Goal: Contribute content: Add original content to the website for others to see

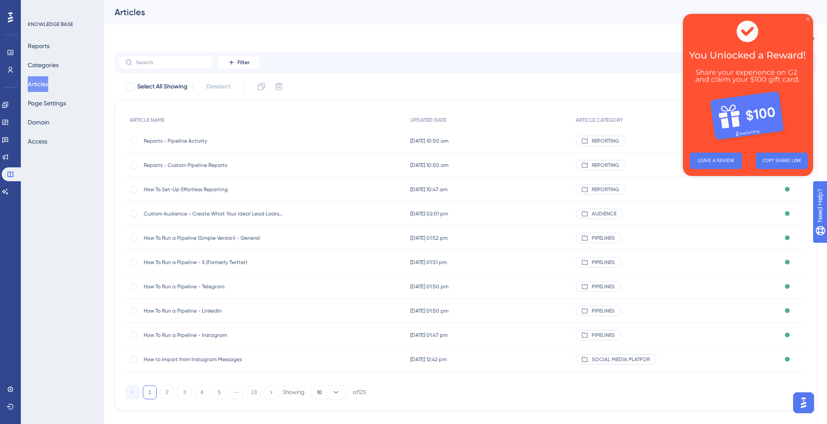
click at [808, 17] on icon "Close Preview" at bounding box center [807, 18] width 3 height 3
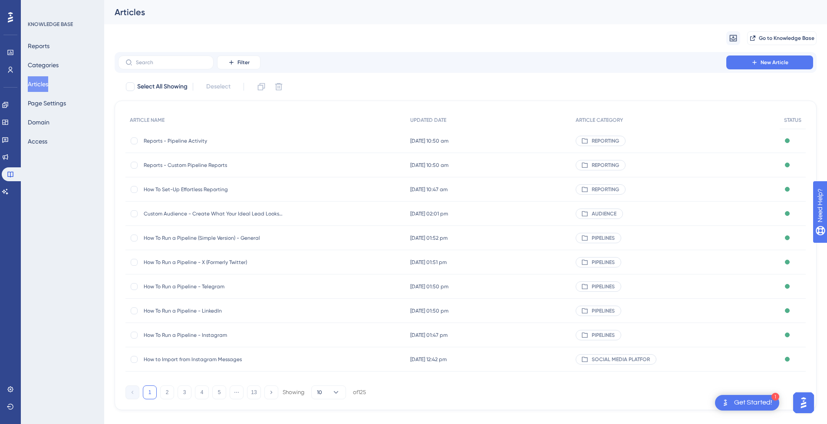
click at [765, 60] on span "New Article" at bounding box center [774, 62] width 28 height 7
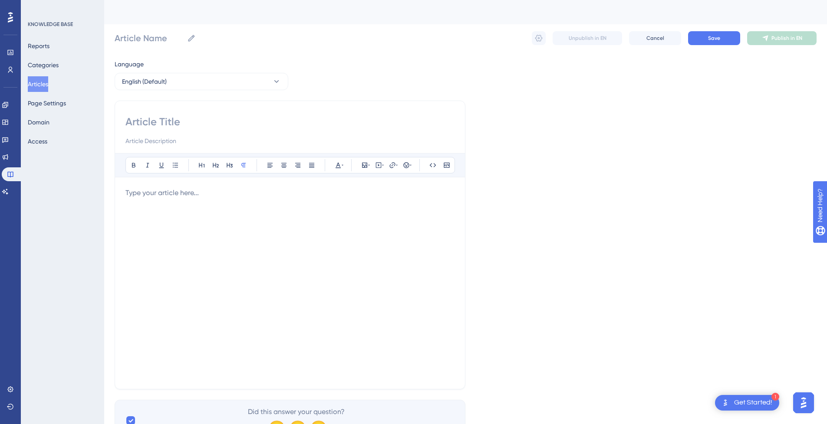
click at [194, 125] on input at bounding box center [289, 122] width 329 height 14
paste input "How to Import from Instagram Following This guide offers a step-by-step walkthr…"
type input "How to Import from Instagram Following This guide offers a step-by-step walkthr…"
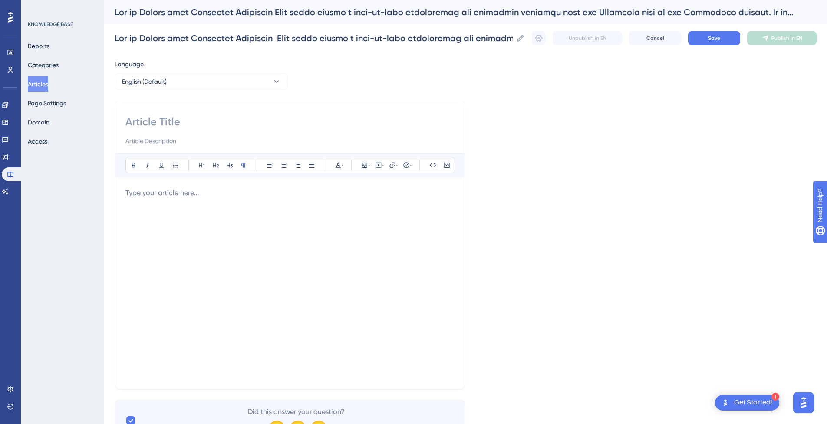
scroll to position [0, 0]
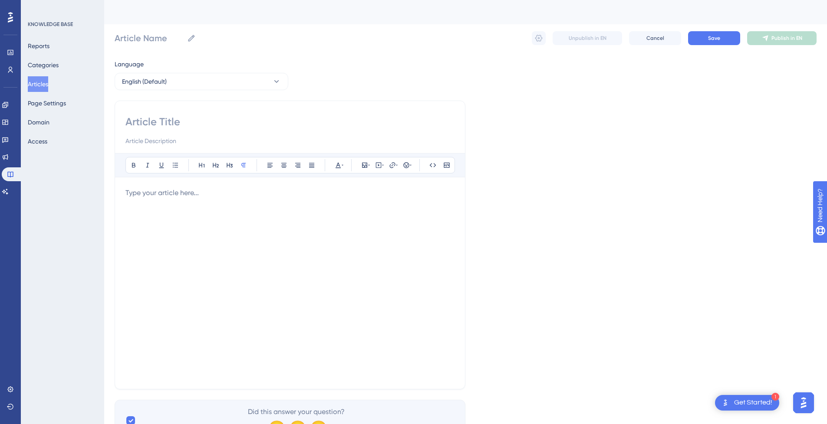
click at [189, 223] on div at bounding box center [289, 283] width 329 height 191
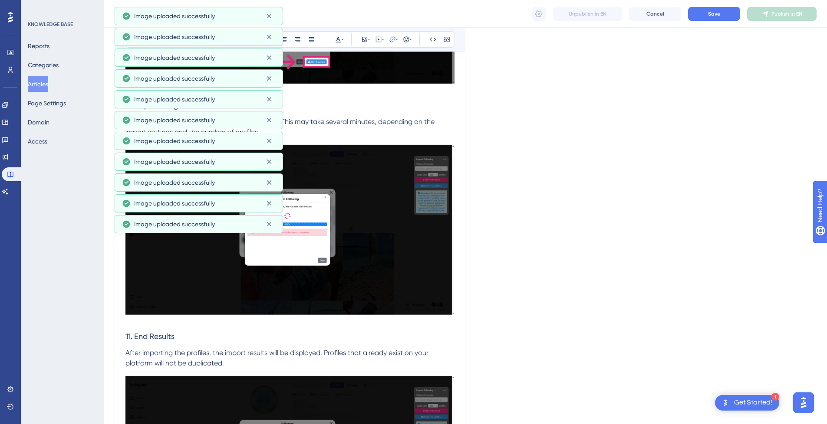
scroll to position [2374, 0]
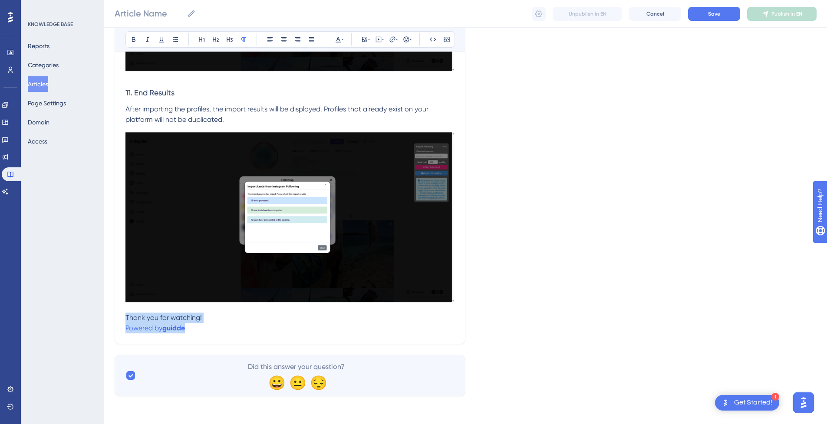
drag, startPoint x: 194, startPoint y: 327, endPoint x: 117, endPoint y: 322, distance: 77.9
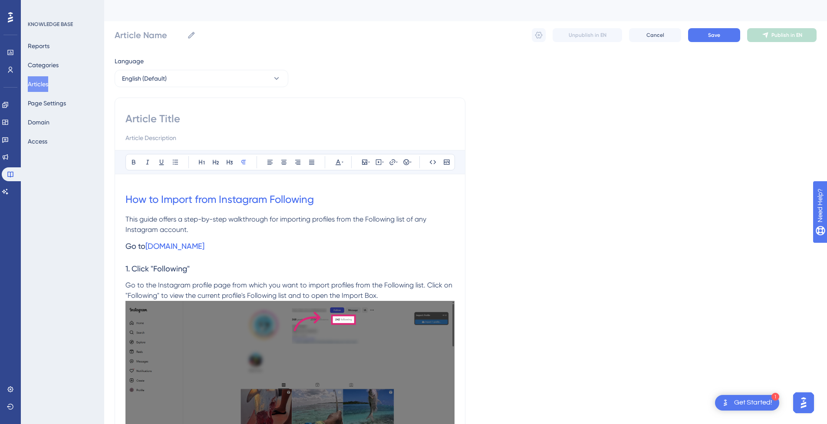
scroll to position [0, 0]
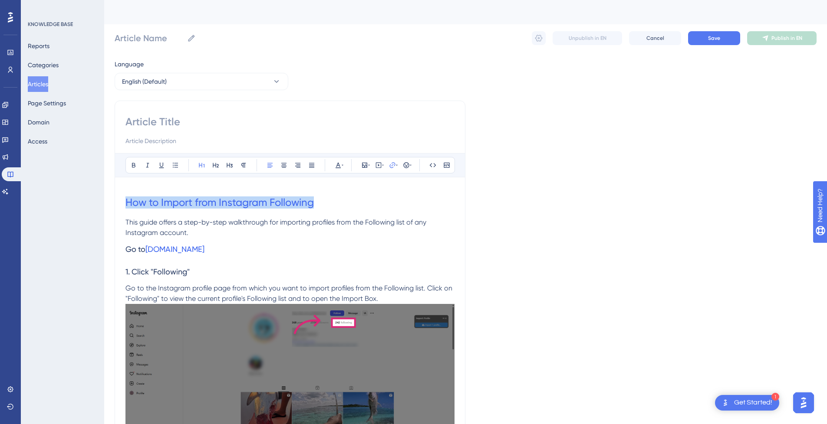
drag, startPoint x: 326, startPoint y: 200, endPoint x: 96, endPoint y: 202, distance: 230.0
click at [183, 121] on input at bounding box center [289, 122] width 329 height 14
paste input "How to Import from Instagram Following"
type input "How to Import from Instagram Following"
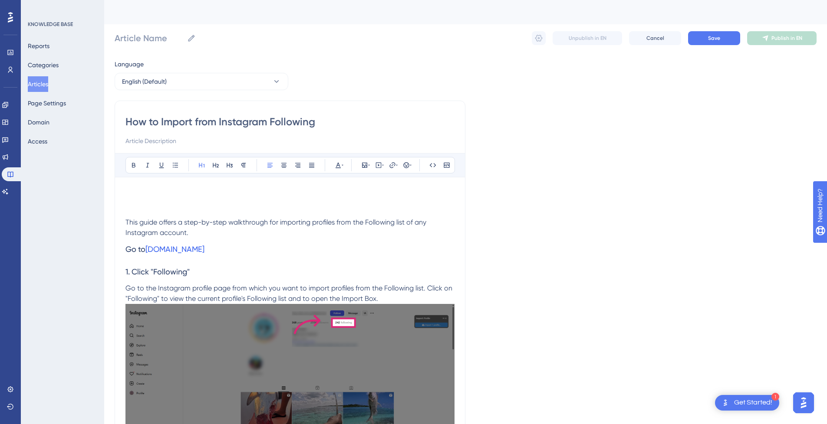
type input "How to Import from Instagram Following"
drag, startPoint x: 431, startPoint y: 224, endPoint x: 143, endPoint y: 230, distance: 287.8
click at [143, 230] on p "This guide offers a step-by-step walkthrough for importing profiles from the Fo…" at bounding box center [289, 227] width 329 height 21
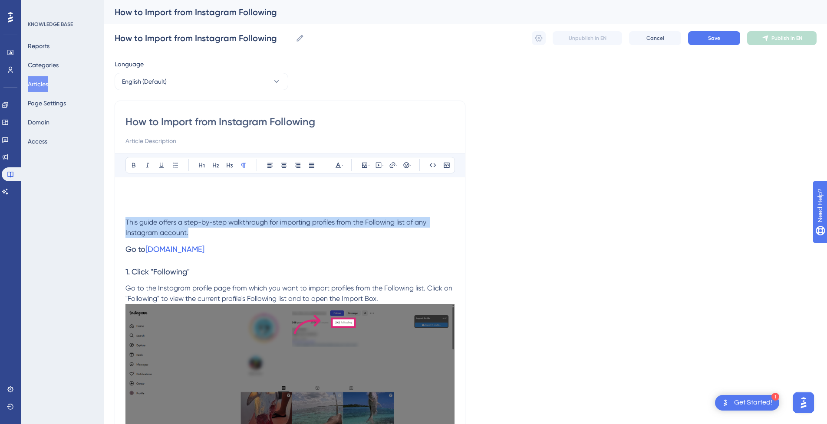
drag, startPoint x: 188, startPoint y: 231, endPoint x: 117, endPoint y: 222, distance: 71.8
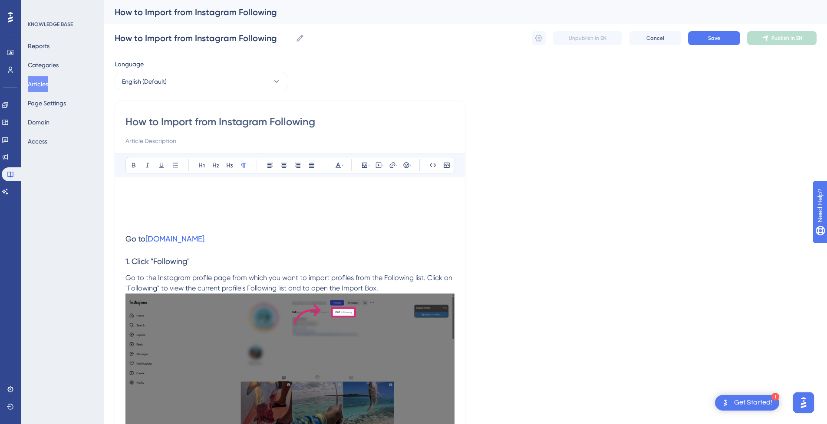
click at [158, 142] on input at bounding box center [289, 141] width 329 height 10
paste input "This guide offers a step-by-step walkthrough for importing profiles from the Fo…"
type input "This guide offers a step-by-step walkthrough for importing profiles from the Fo…"
click at [150, 225] on p at bounding box center [289, 222] width 329 height 10
click at [126, 240] on span "Go to" at bounding box center [135, 238] width 20 height 9
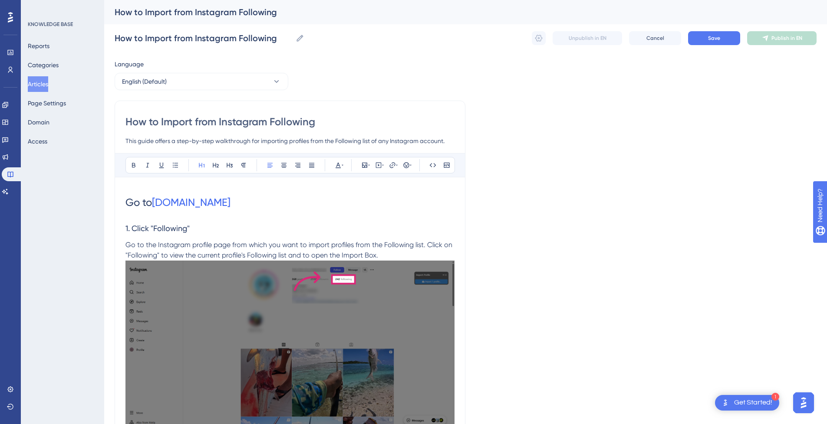
click at [138, 199] on span "Go to" at bounding box center [138, 203] width 26 height 12
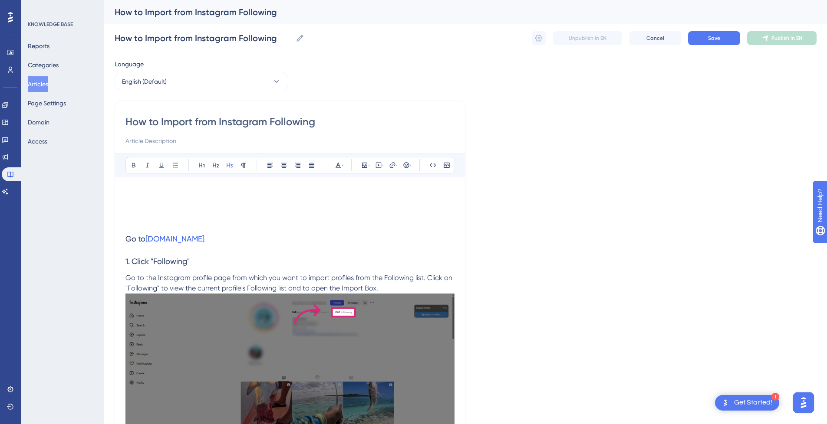
click at [165, 141] on input at bounding box center [289, 141] width 329 height 10
click at [170, 137] on input at bounding box center [289, 141] width 329 height 10
paste input "This guide offers a step-by-step walkthrough for importing profiles from the Fo…"
type input "This guide offers a step-by-step walkthrough for importing profiles from the Fo…"
click at [204, 211] on h1 at bounding box center [289, 203] width 329 height 30
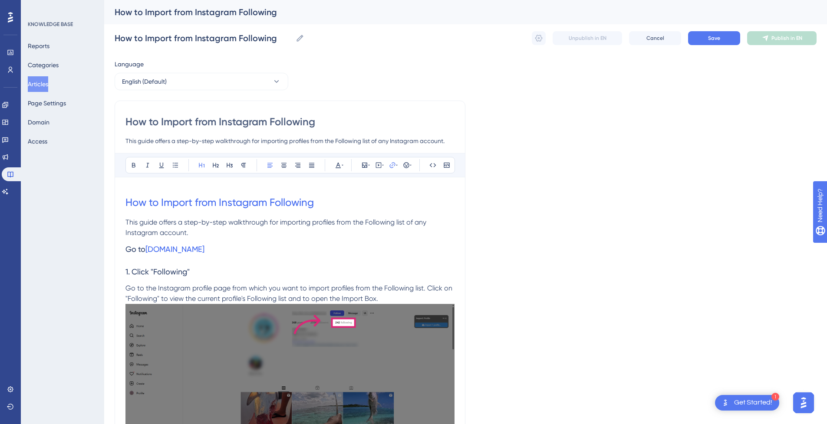
click at [201, 231] on p "This guide offers a step-by-step walkthrough for importing profiles from the Fo…" at bounding box center [289, 227] width 329 height 21
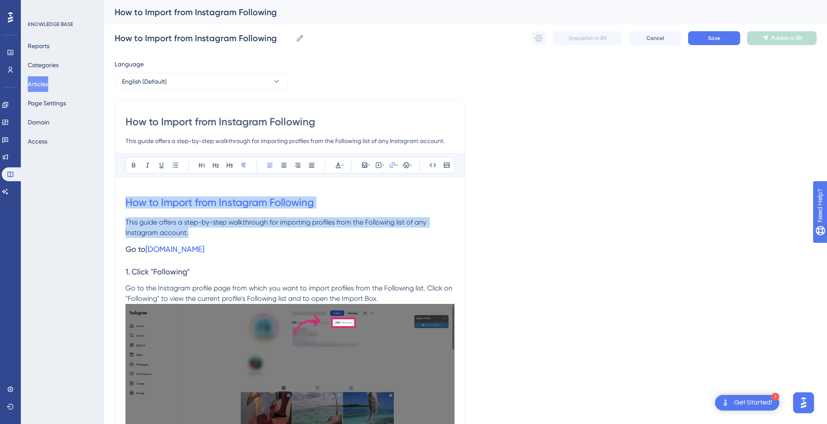
drag, startPoint x: 216, startPoint y: 234, endPoint x: 95, endPoint y: 204, distance: 124.8
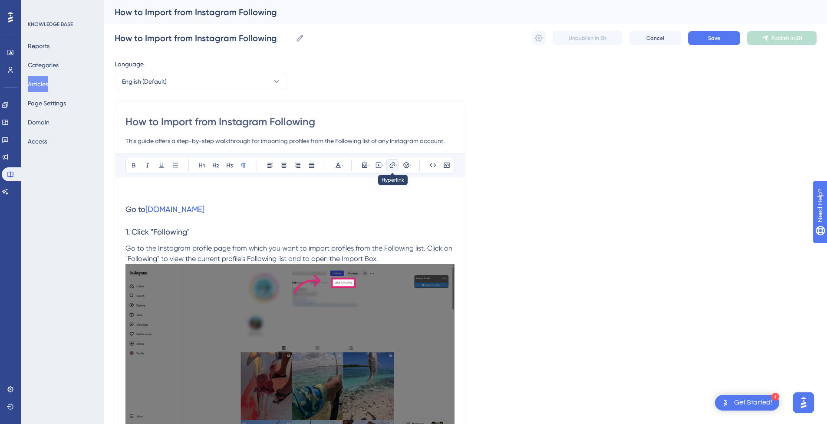
click at [395, 164] on icon at bounding box center [392, 165] width 7 height 7
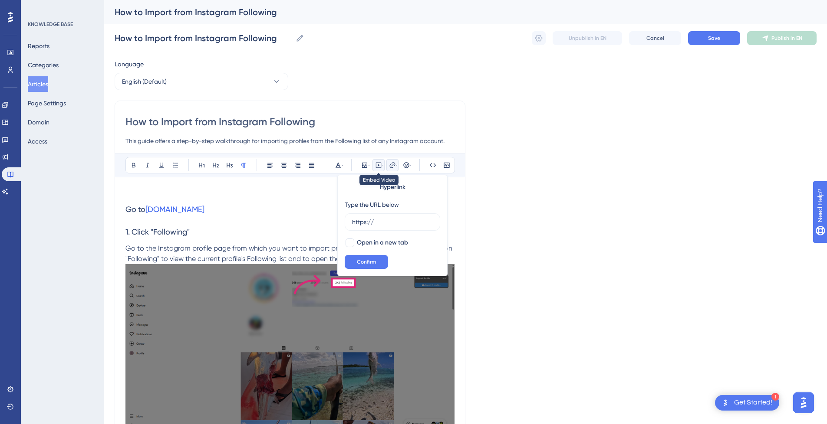
click at [377, 166] on icon at bounding box center [378, 165] width 7 height 7
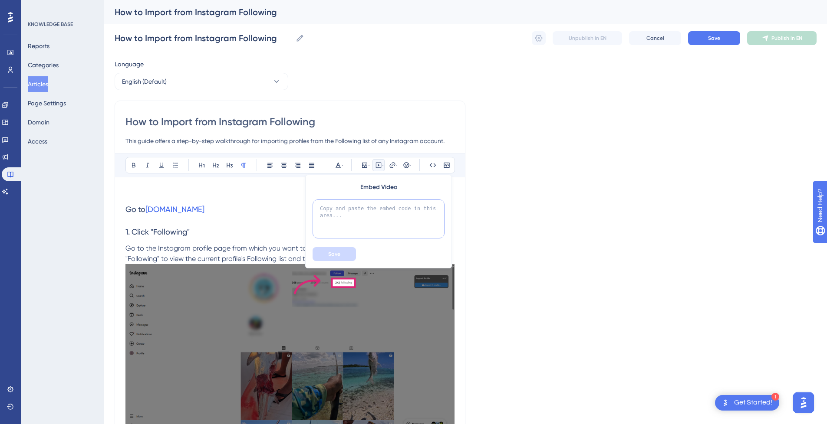
click at [358, 224] on textarea at bounding box center [378, 219] width 132 height 39
paste textarea "<div style="position:relative;padding-bottom:56.25%;"> <iframe style="width:100…"
type textarea "<div style="position:relative;padding-bottom:56.25%;"> <iframe style="width:100…"
click at [344, 252] on button "Save" at bounding box center [333, 254] width 43 height 14
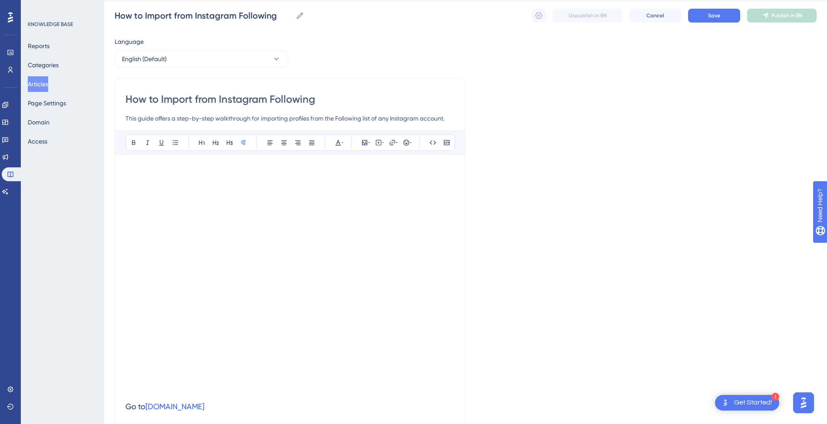
scroll to position [43, 0]
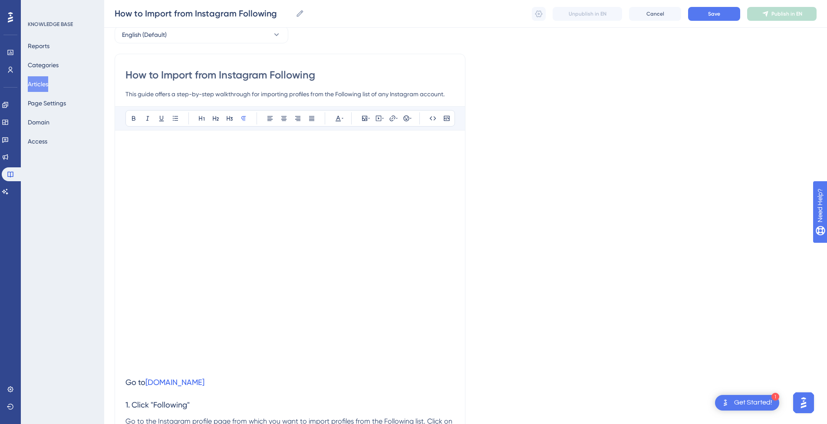
click at [142, 143] on p at bounding box center [289, 146] width 329 height 10
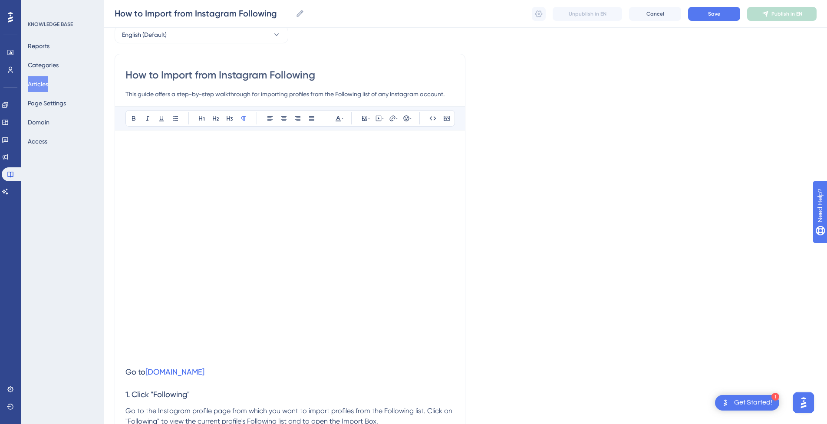
click at [157, 361] on p at bounding box center [289, 356] width 329 height 10
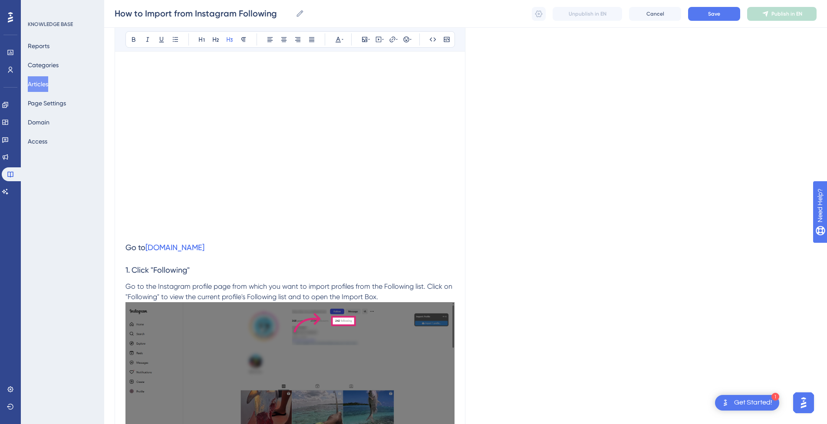
scroll to position [0, 0]
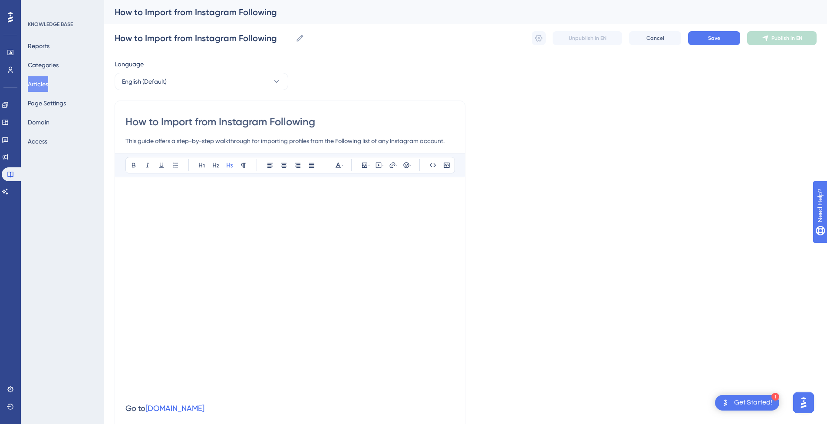
click at [725, 47] on div "How to Import from Instagram Following How to Import from Instagram Following U…" at bounding box center [466, 38] width 702 height 28
click at [724, 38] on button "Save" at bounding box center [714, 38] width 52 height 14
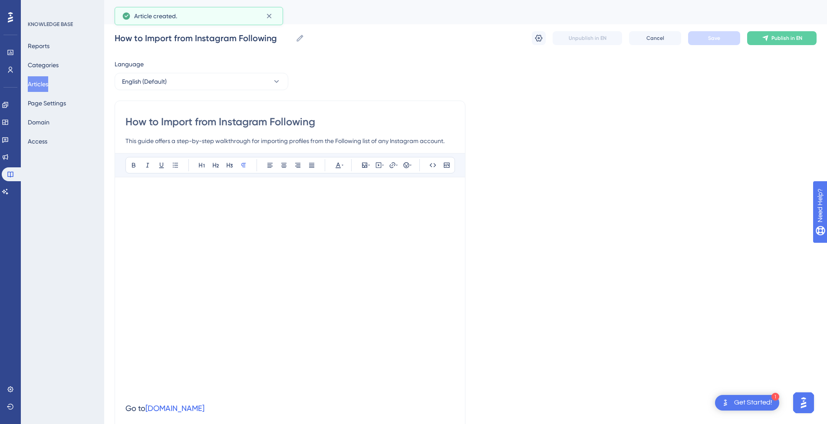
scroll to position [864, 0]
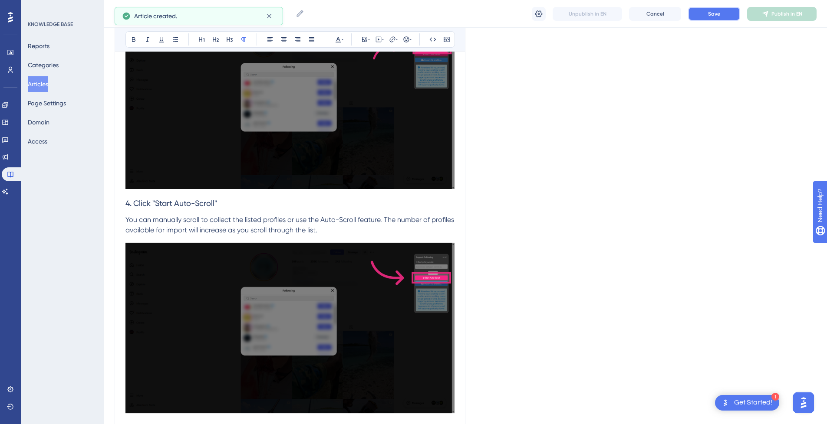
click at [728, 19] on button "Save" at bounding box center [714, 14] width 52 height 14
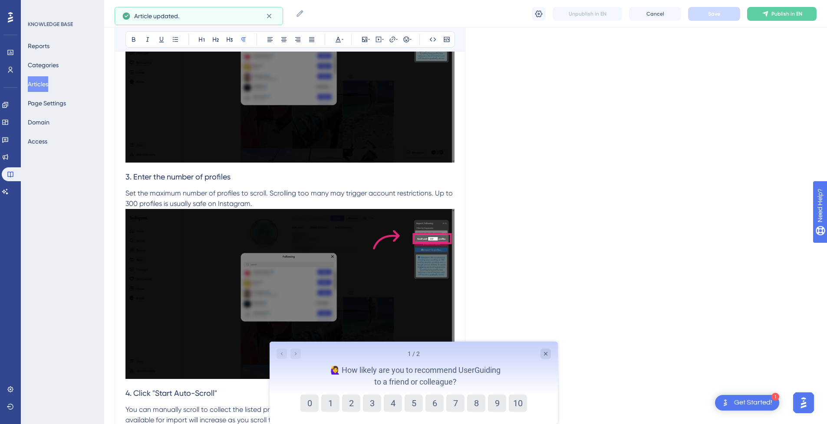
scroll to position [0, 0]
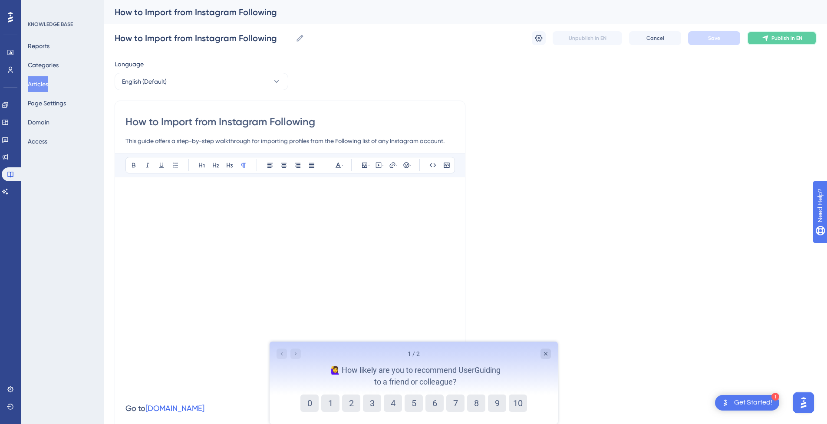
click at [782, 40] on span "Publish in EN" at bounding box center [786, 38] width 31 height 7
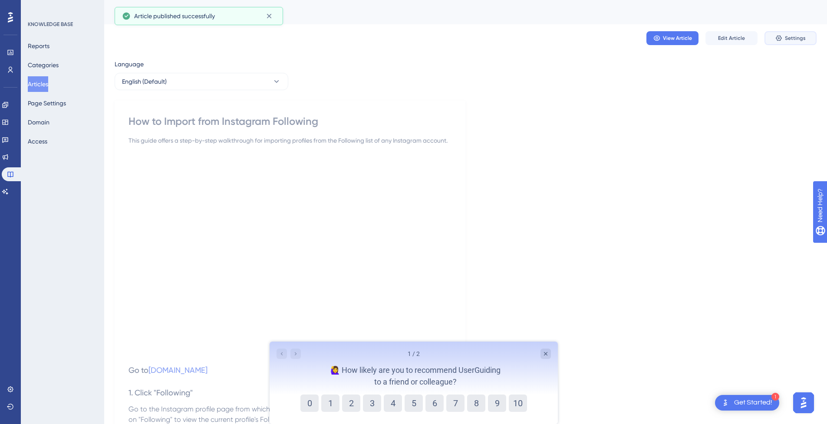
click at [792, 41] on span "Settings" at bounding box center [795, 38] width 21 height 7
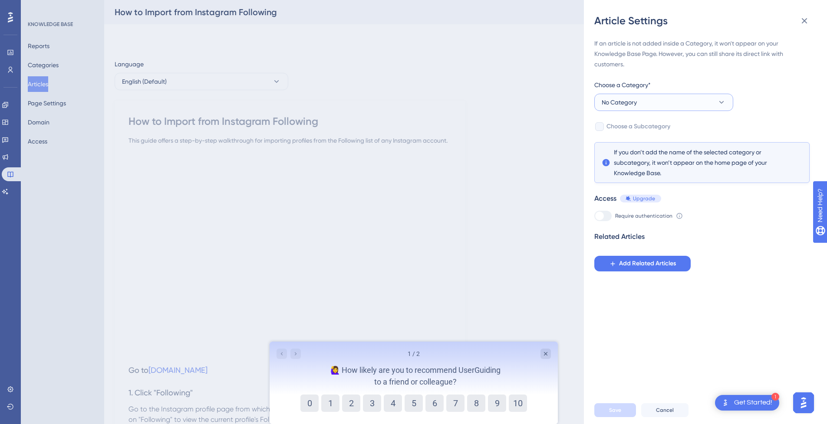
click at [639, 102] on button "No Category" at bounding box center [663, 102] width 139 height 17
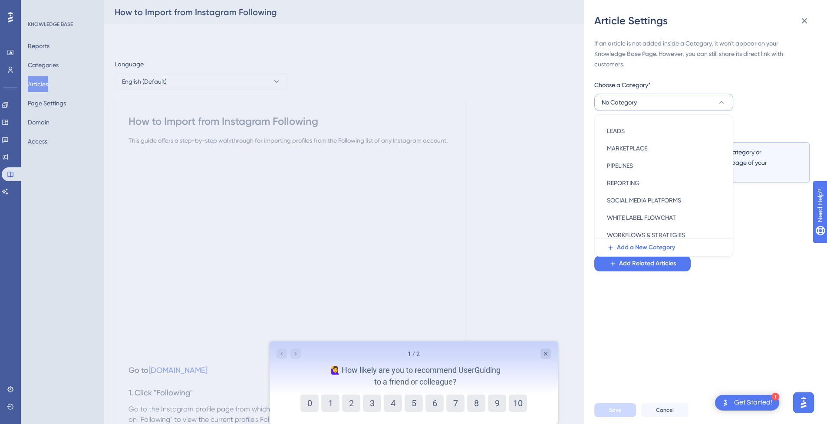
scroll to position [125, 0]
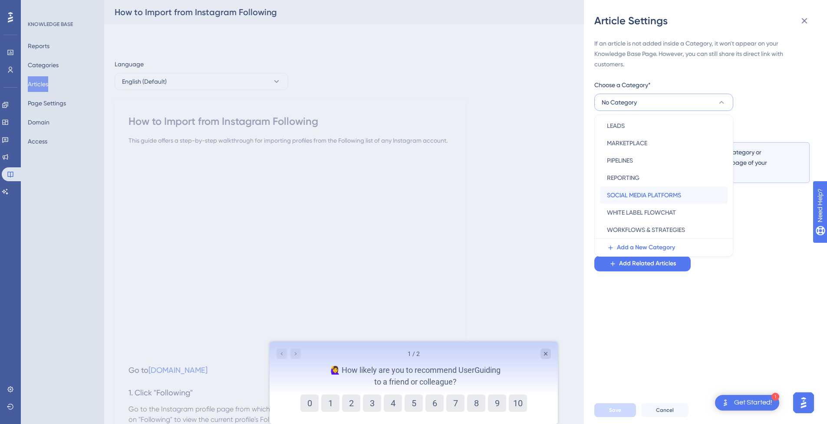
click at [653, 197] on span "SOCIAL MEDIA PLATFORMS" at bounding box center [644, 195] width 74 height 10
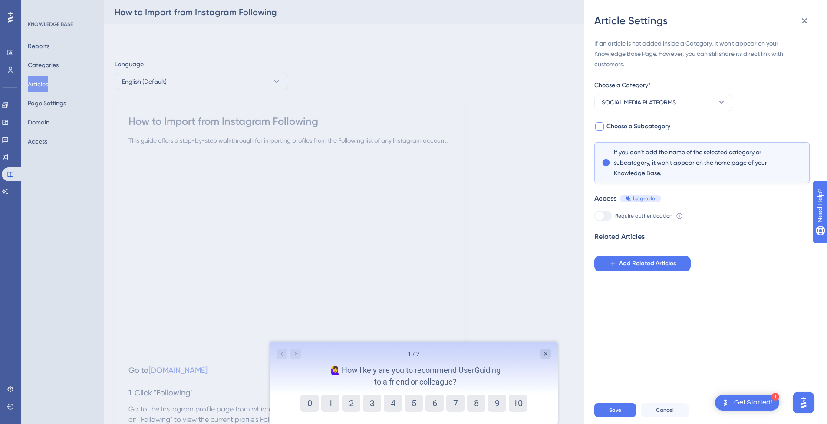
click at [614, 127] on span "Choose a Subcategory" at bounding box center [638, 127] width 64 height 10
checkbox input "true"
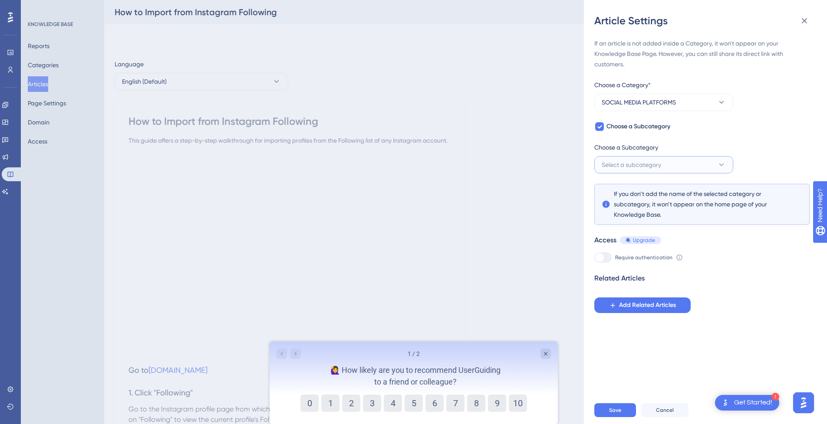
click at [659, 167] on span "Select a subcategory" at bounding box center [631, 165] width 59 height 10
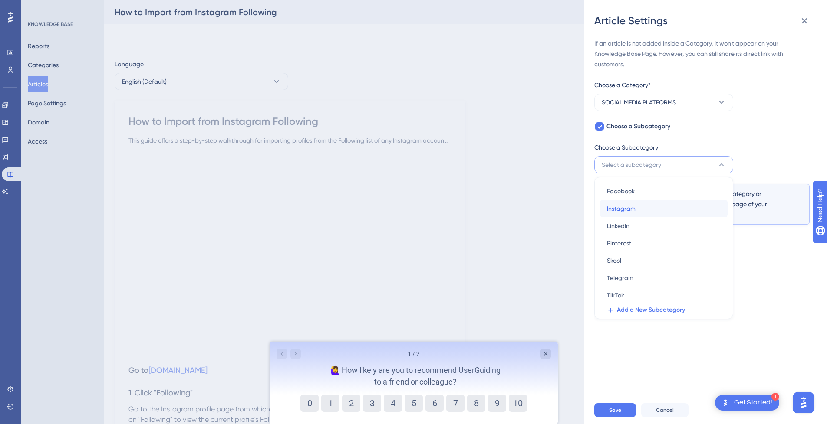
click at [655, 209] on div "Instagram Instagram" at bounding box center [664, 208] width 114 height 17
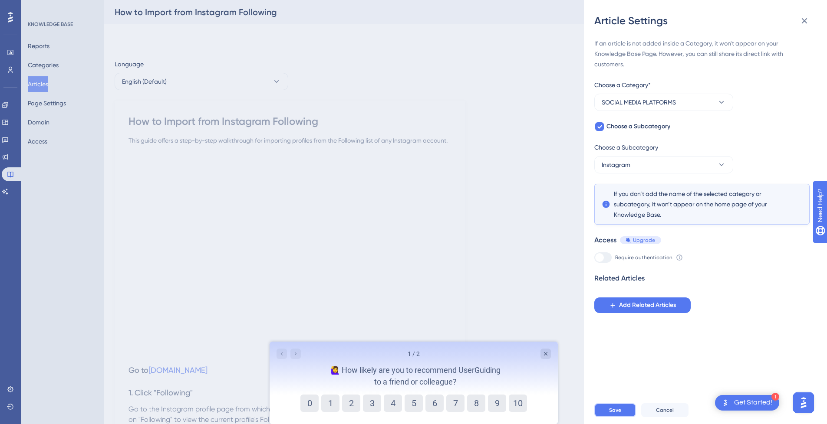
click at [615, 414] on span "Save" at bounding box center [615, 410] width 12 height 7
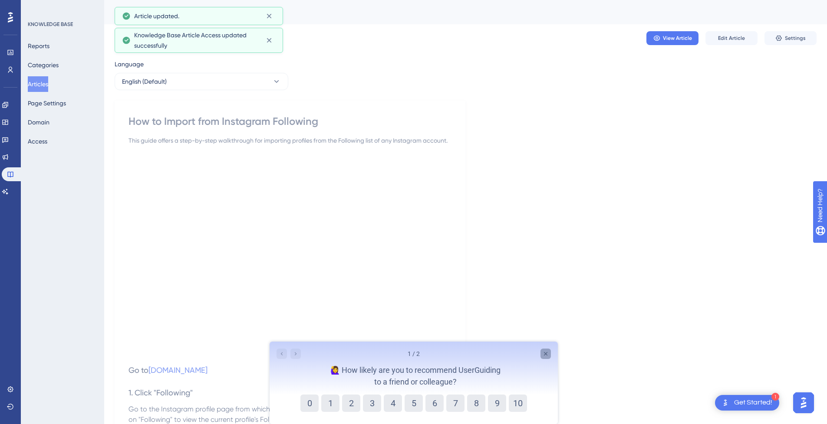
click at [547, 357] on icon "Close survey" at bounding box center [545, 354] width 7 height 7
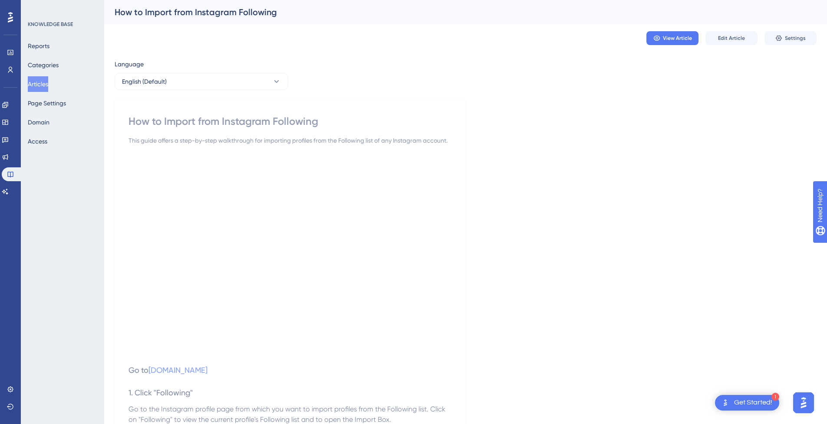
drag, startPoint x: 39, startPoint y: 83, endPoint x: 103, endPoint y: 96, distance: 66.0
click at [39, 83] on button "Articles" at bounding box center [38, 84] width 20 height 16
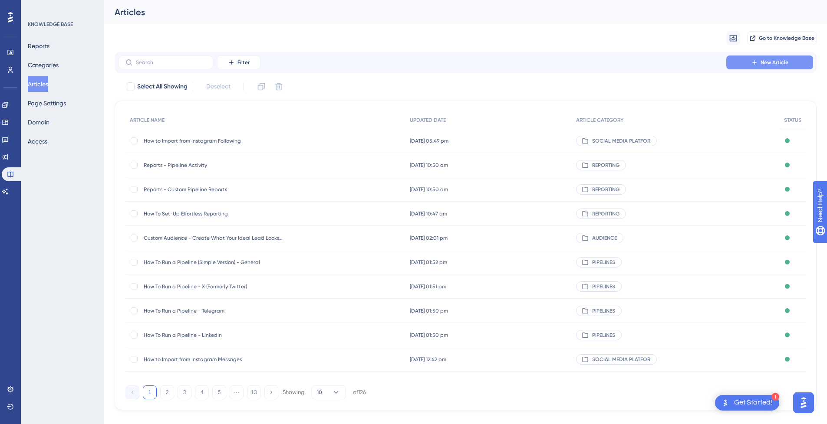
click at [782, 62] on span "New Article" at bounding box center [774, 62] width 28 height 7
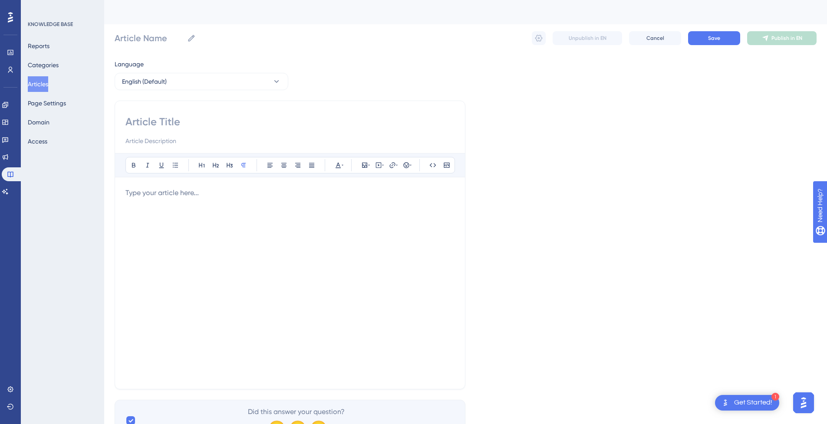
click at [172, 222] on div at bounding box center [289, 283] width 329 height 191
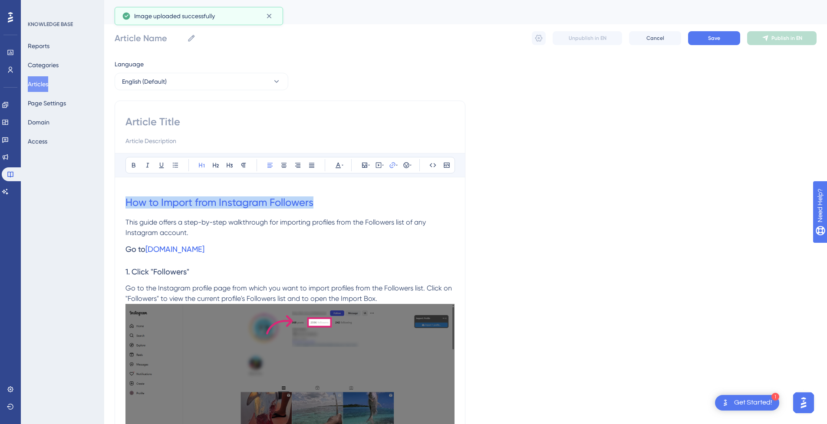
drag, startPoint x: 321, startPoint y: 203, endPoint x: 97, endPoint y: 200, distance: 224.4
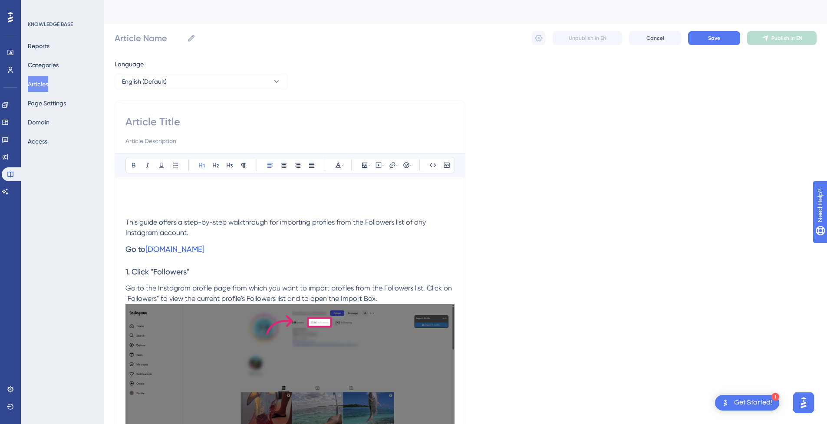
click at [178, 119] on input at bounding box center [289, 122] width 329 height 14
paste input "How to Import from Instagram Followers"
type input "How to Import from Instagram Followers"
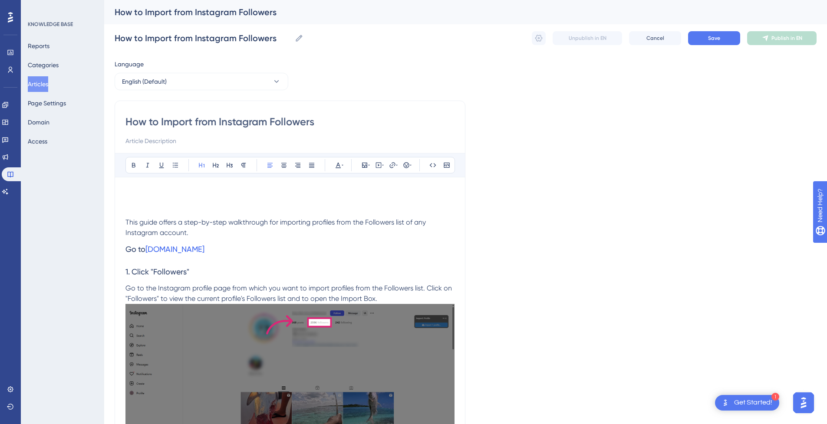
type input "How to Import from Instagram Followers"
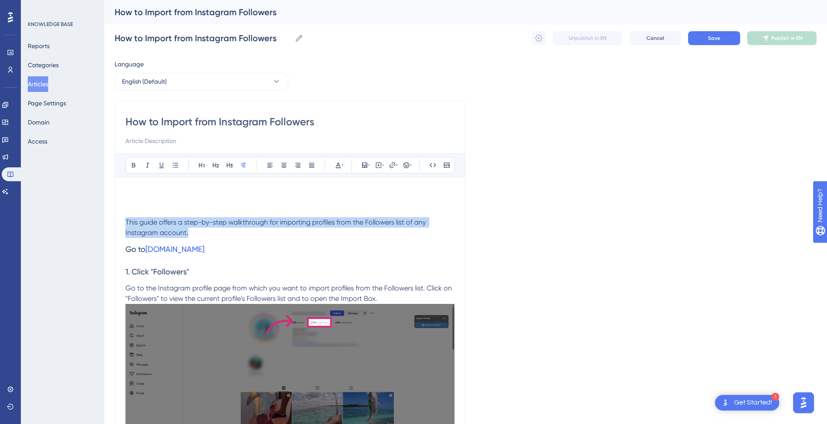
drag, startPoint x: 207, startPoint y: 232, endPoint x: 106, endPoint y: 224, distance: 100.6
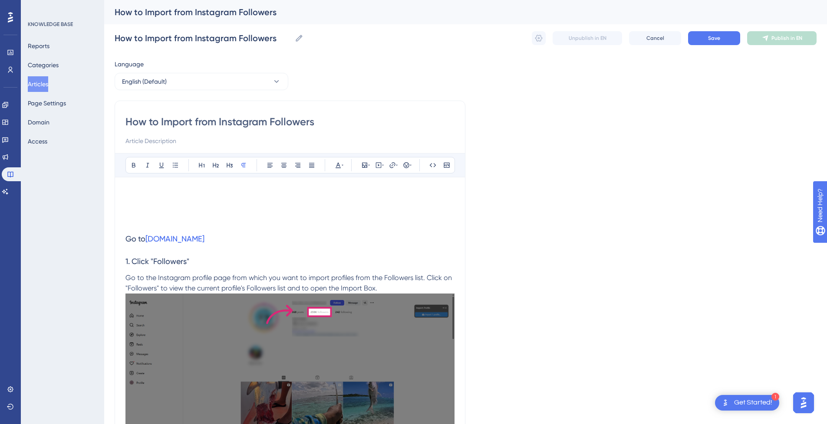
click at [159, 144] on input at bounding box center [289, 141] width 329 height 10
paste input "This guide offers a step-by-step walkthrough for importing profiles from the Fo…"
type input "This guide offers a step-by-step walkthrough for importing profiles from the Fo…"
click at [143, 188] on h1 at bounding box center [289, 203] width 329 height 30
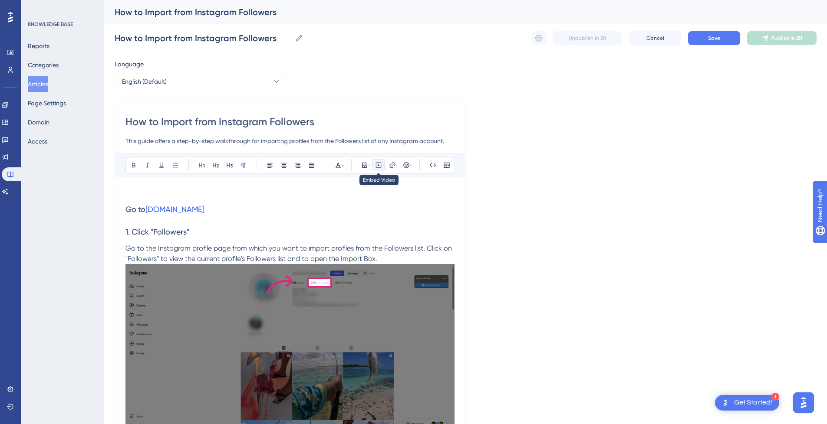
click at [380, 166] on icon at bounding box center [378, 165] width 7 height 7
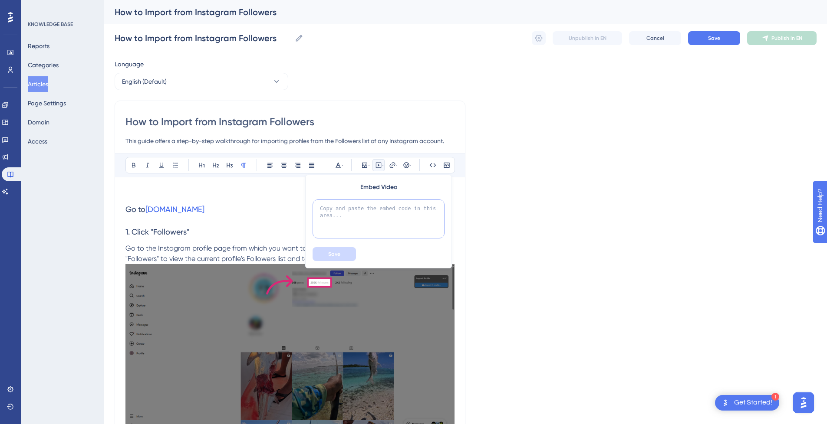
click at [355, 222] on textarea at bounding box center [378, 219] width 132 height 39
paste textarea "<div style="position:relative;padding-bottom:56.25%;"> <iframe style="width:100…"
type textarea "<div style="position:relative;padding-bottom:56.25%;"> <iframe style="width:100…"
click at [346, 255] on button "Save" at bounding box center [333, 254] width 43 height 14
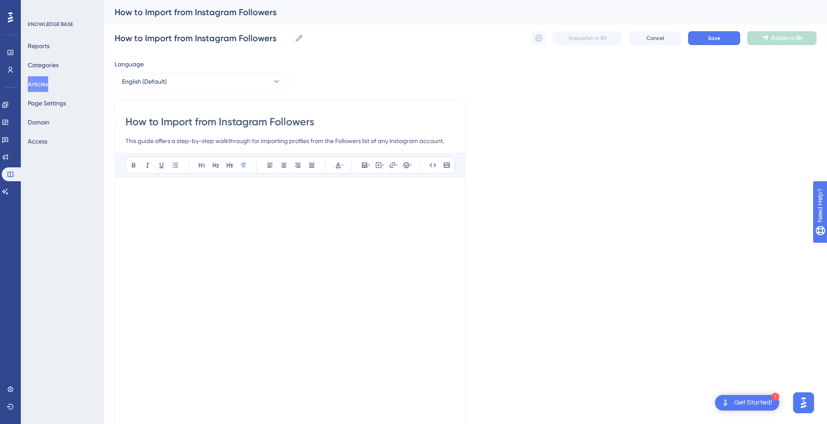
click at [162, 195] on p at bounding box center [289, 193] width 329 height 10
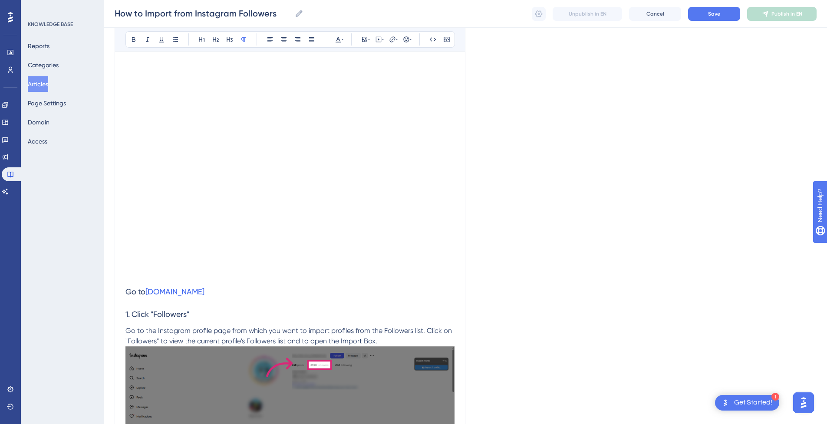
scroll to position [174, 0]
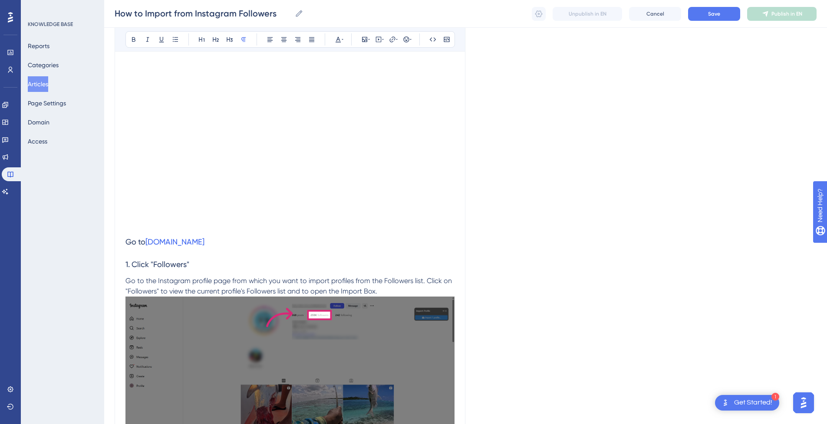
click at [159, 224] on p at bounding box center [289, 225] width 329 height 10
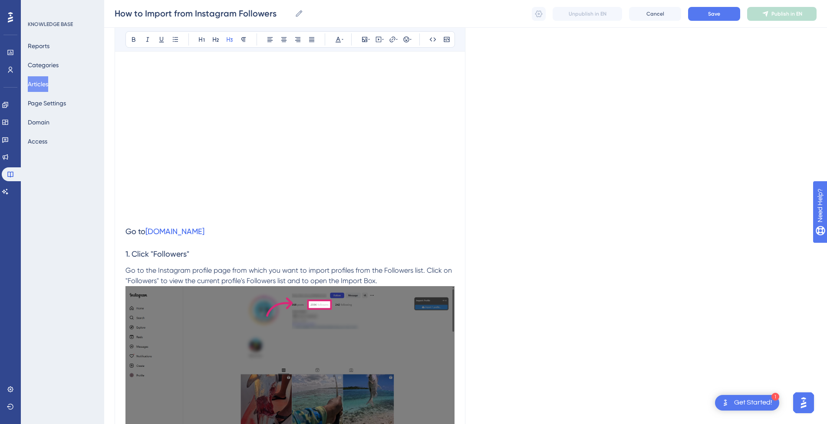
scroll to position [2534, 0]
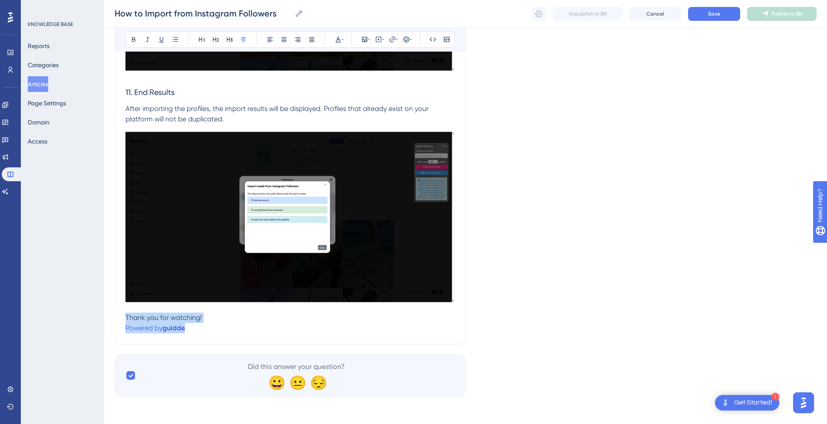
drag, startPoint x: 208, startPoint y: 329, endPoint x: 101, endPoint y: 318, distance: 108.3
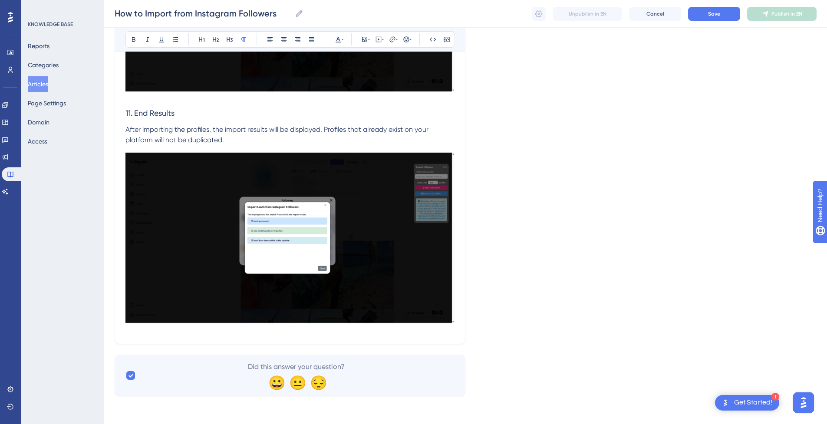
scroll to position [2513, 0]
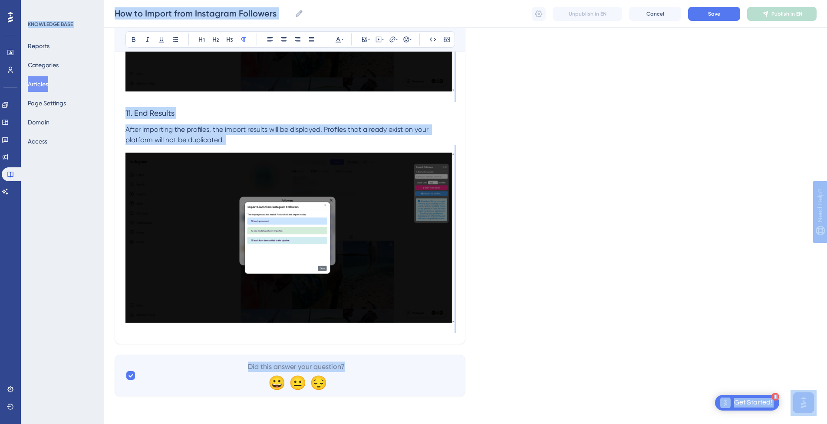
drag, startPoint x: 829, startPoint y: 273, endPoint x: 832, endPoint y: 100, distance: 173.6
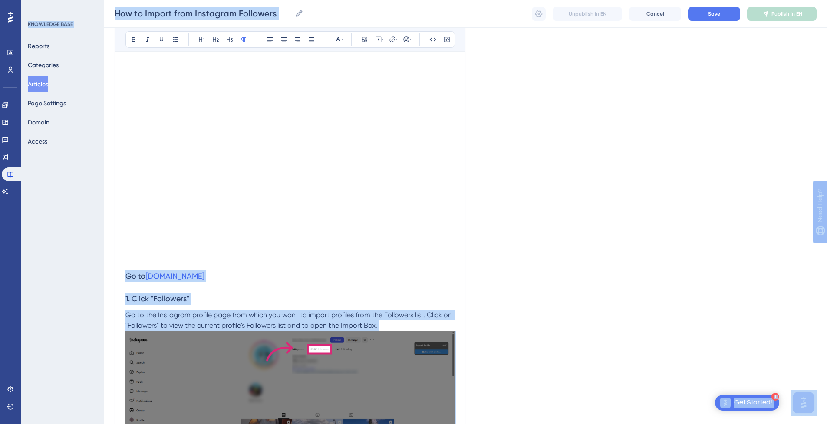
scroll to position [130, 7]
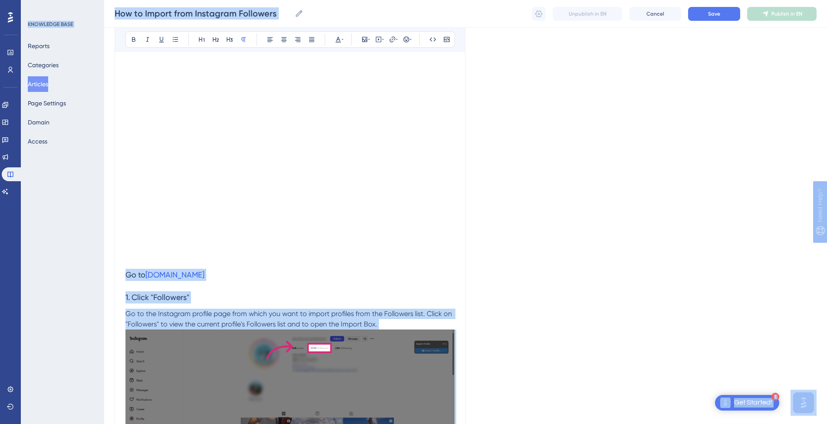
click at [207, 280] on h3 "Go to [DOMAIN_NAME]" at bounding box center [289, 275] width 329 height 23
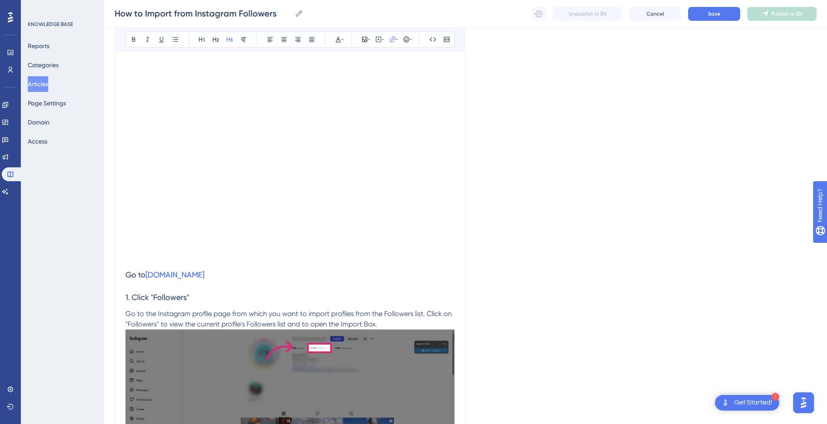
click at [232, 278] on h3 "Go to [DOMAIN_NAME]" at bounding box center [289, 275] width 329 height 23
click at [230, 289] on h3 "1. Click "Followers"" at bounding box center [289, 297] width 329 height 23
click at [236, 271] on h3 "Go to [DOMAIN_NAME]" at bounding box center [289, 275] width 329 height 23
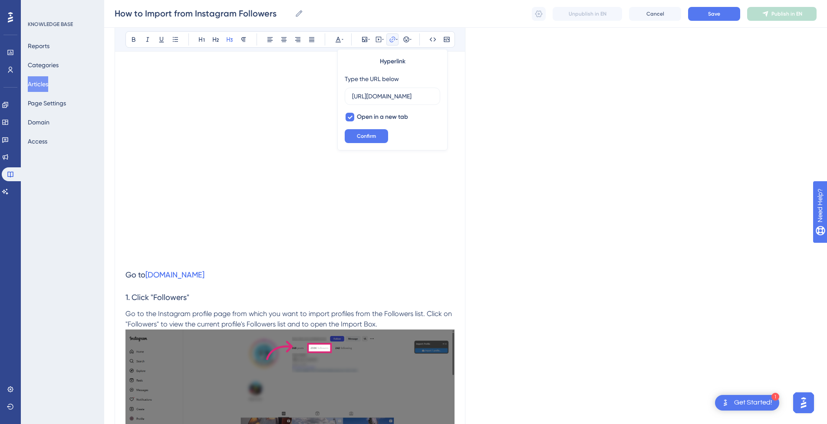
scroll to position [43, 7]
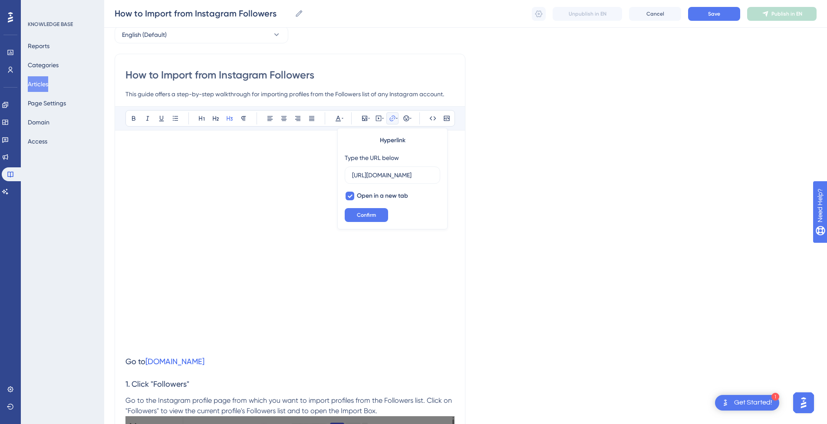
click at [708, 11] on span "Save" at bounding box center [714, 13] width 12 height 7
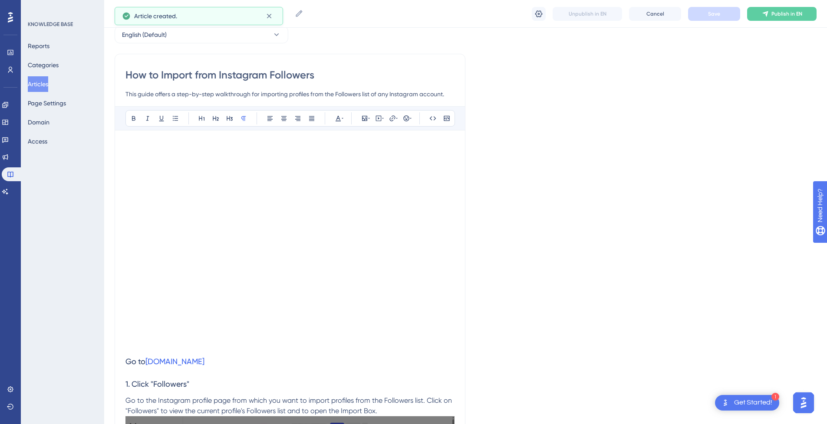
scroll to position [860, 0]
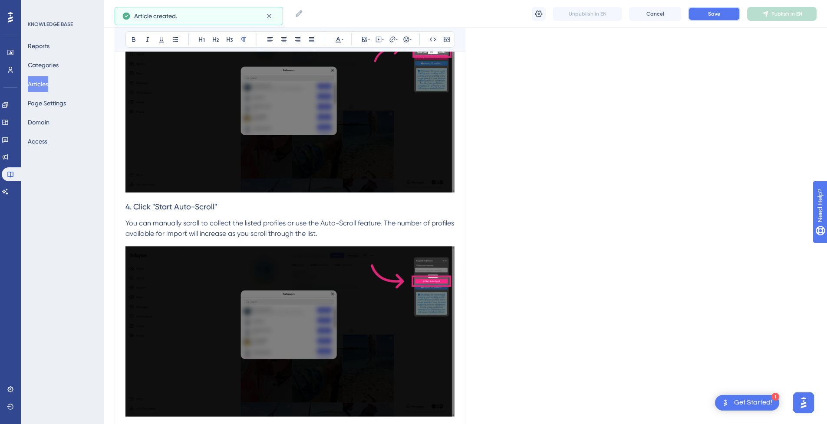
click at [725, 11] on button "Save" at bounding box center [714, 14] width 52 height 14
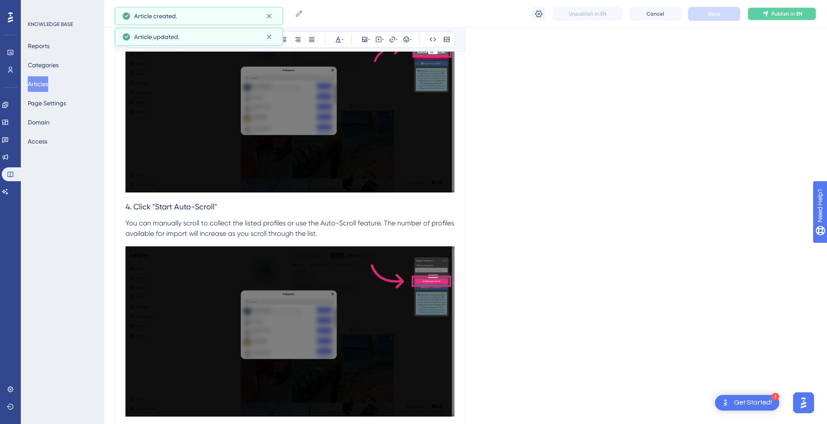
click at [788, 15] on span "Publish in EN" at bounding box center [786, 13] width 31 height 7
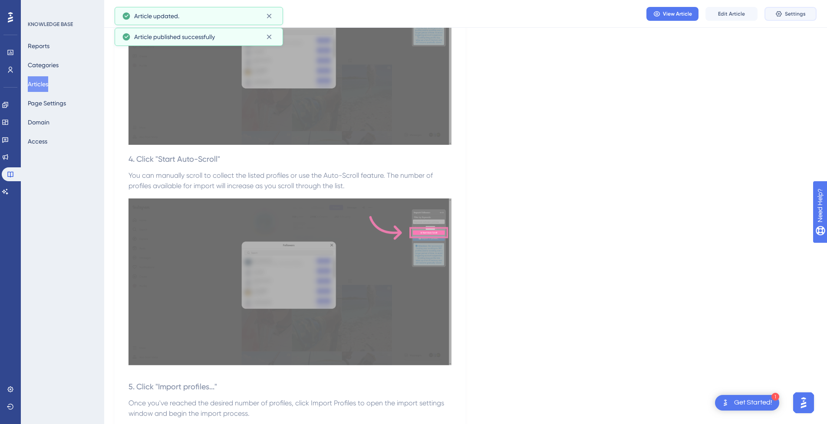
click at [790, 11] on span "Settings" at bounding box center [795, 13] width 21 height 7
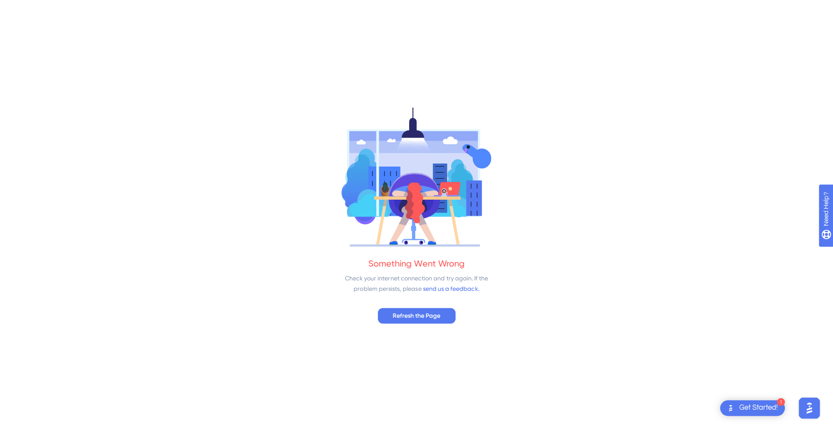
scroll to position [0, 0]
click at [417, 316] on span "Refresh the Page" at bounding box center [417, 315] width 48 height 10
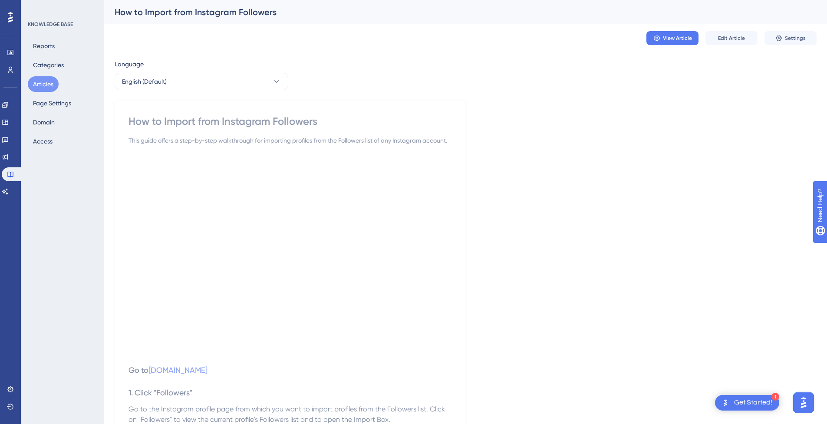
click at [799, 37] on span "Settings" at bounding box center [795, 38] width 21 height 7
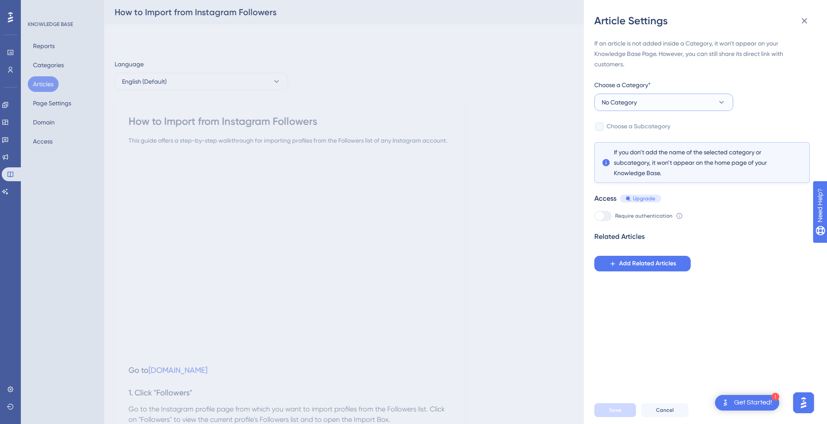
click at [626, 99] on span "No Category" at bounding box center [619, 102] width 35 height 10
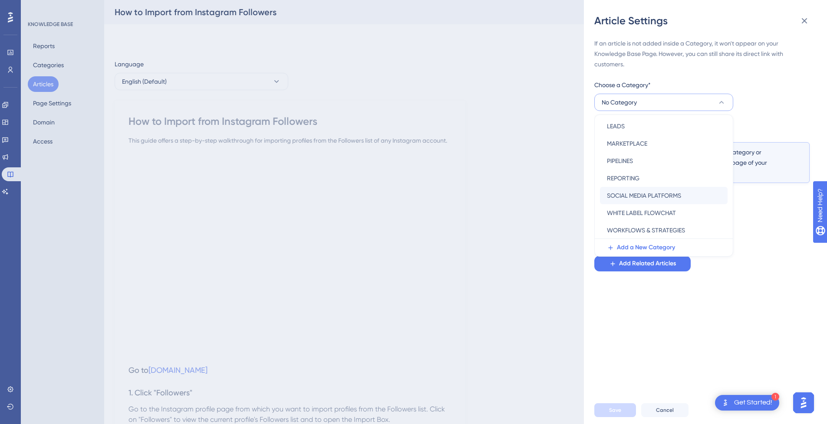
scroll to position [125, 0]
click at [658, 195] on span "SOCIAL MEDIA PLATFORMS" at bounding box center [644, 195] width 74 height 10
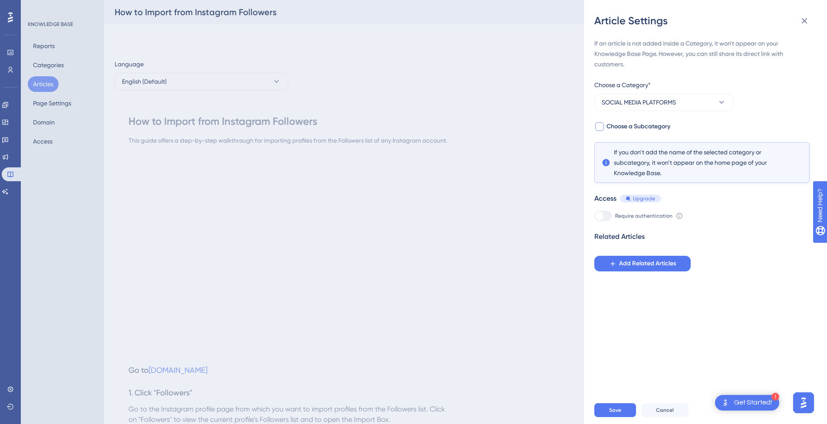
click at [600, 122] on div at bounding box center [599, 126] width 9 height 9
checkbox input "true"
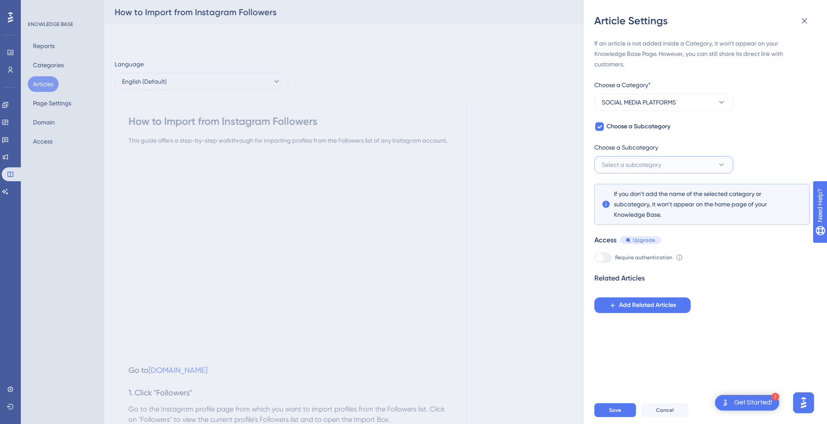
click at [647, 164] on span "Select a subcategory" at bounding box center [631, 165] width 59 height 10
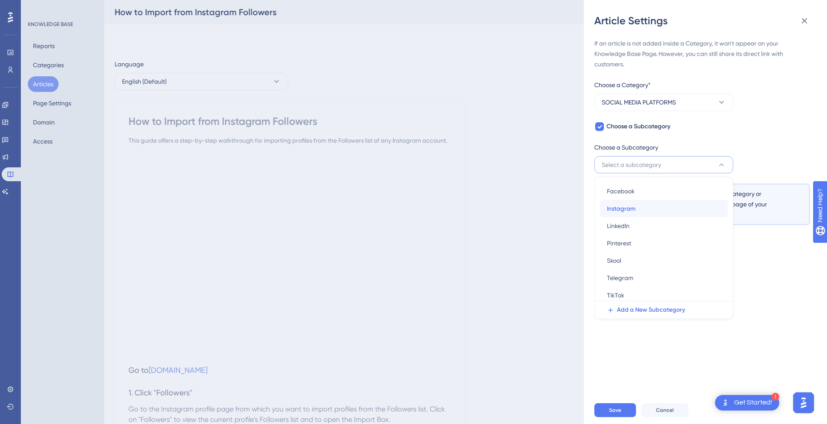
click at [644, 213] on div "Instagram Instagram" at bounding box center [664, 208] width 114 height 17
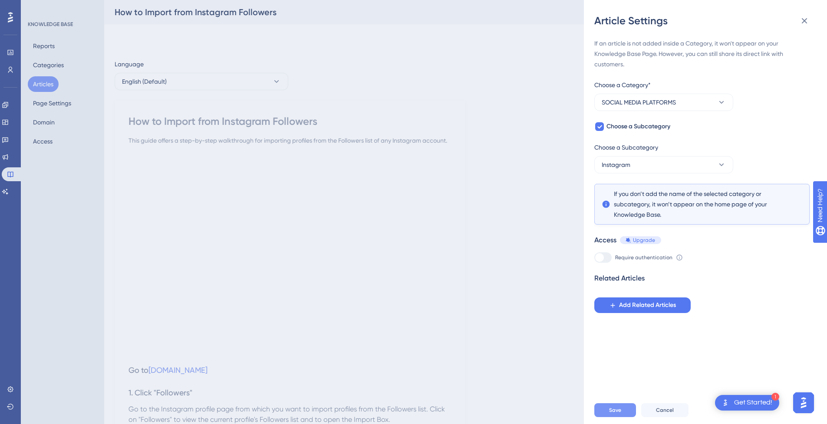
click at [622, 411] on button "Save" at bounding box center [615, 411] width 42 height 14
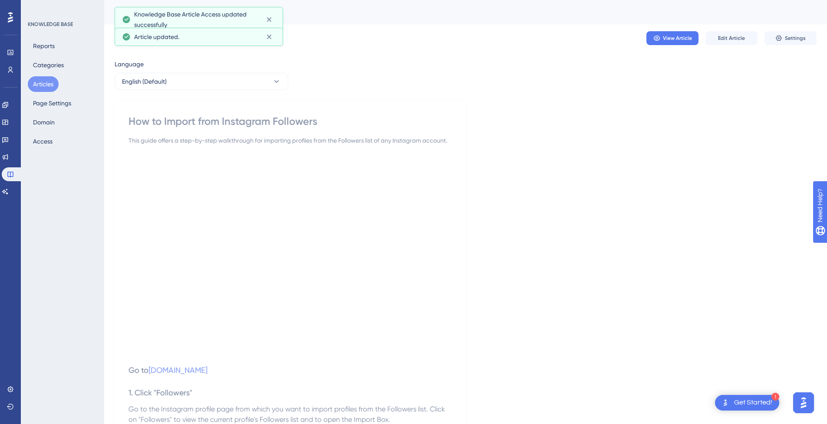
click at [39, 84] on button "Articles" at bounding box center [43, 84] width 31 height 16
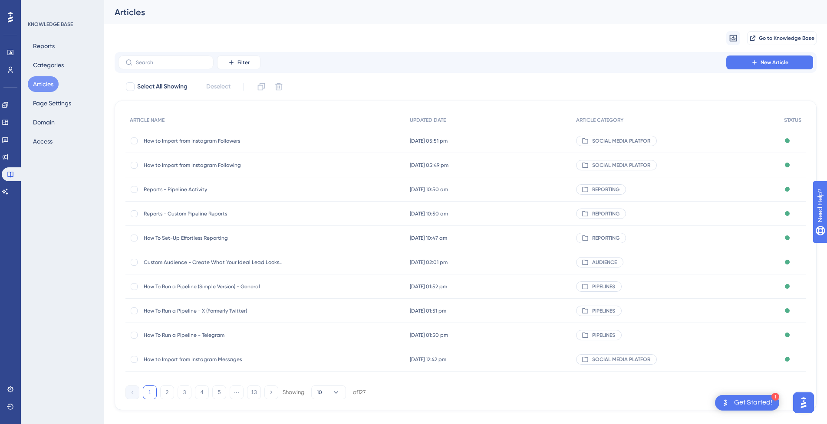
click at [223, 141] on span "How to Import from Instagram Followers" at bounding box center [213, 141] width 139 height 7
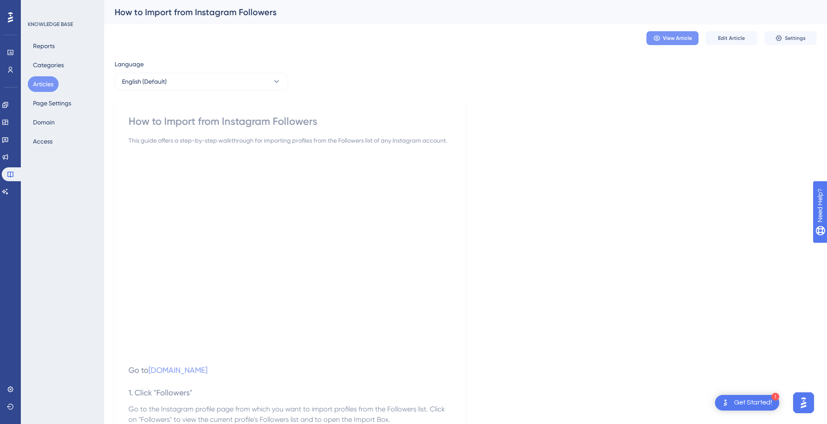
click at [674, 39] on span "View Article" at bounding box center [677, 38] width 29 height 7
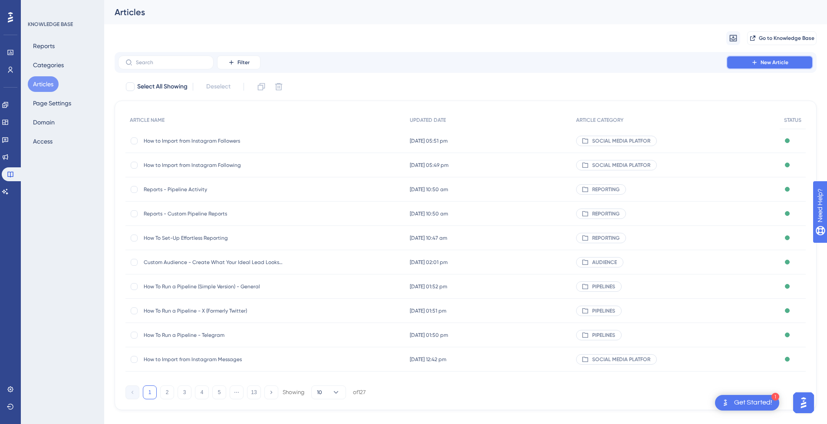
click at [773, 64] on span "New Article" at bounding box center [774, 62] width 28 height 7
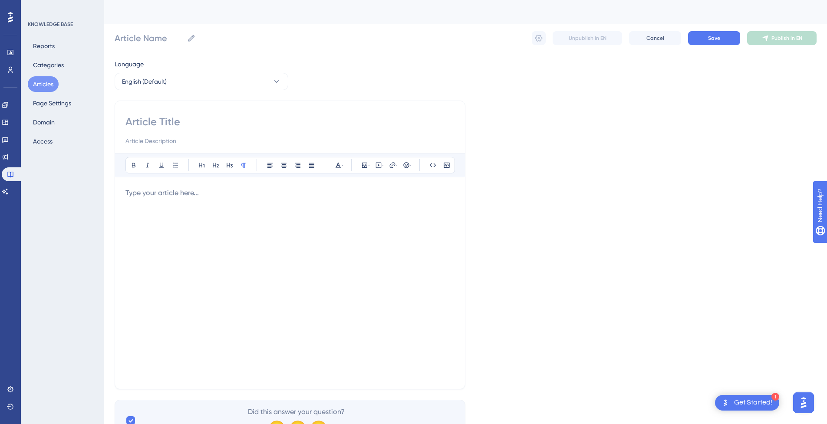
click at [178, 219] on div at bounding box center [289, 283] width 329 height 191
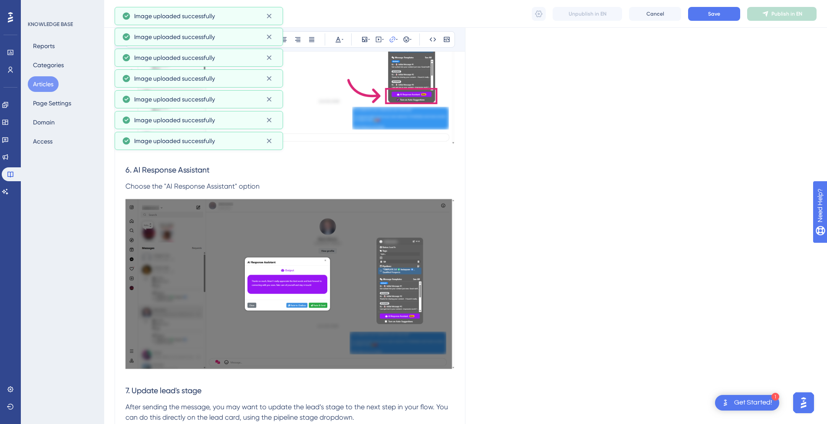
scroll to position [1575, 0]
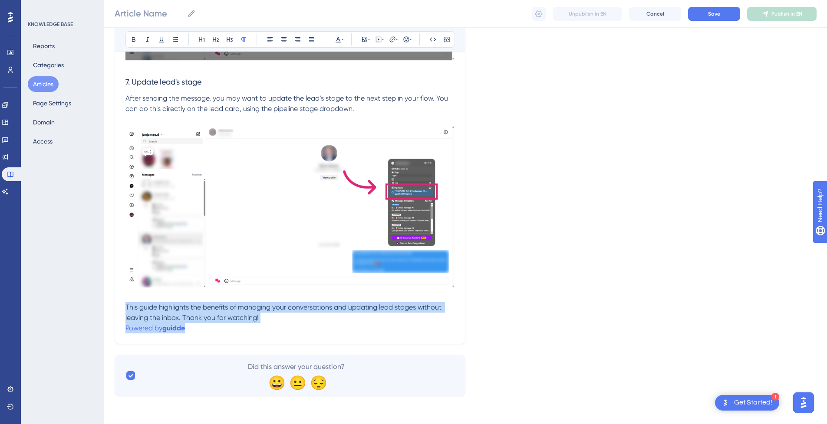
drag, startPoint x: 196, startPoint y: 329, endPoint x: 118, endPoint y: 310, distance: 80.2
click at [199, 326] on p "Powered by [PERSON_NAME]" at bounding box center [289, 328] width 329 height 10
drag, startPoint x: 195, startPoint y: 330, endPoint x: 118, endPoint y: 310, distance: 78.8
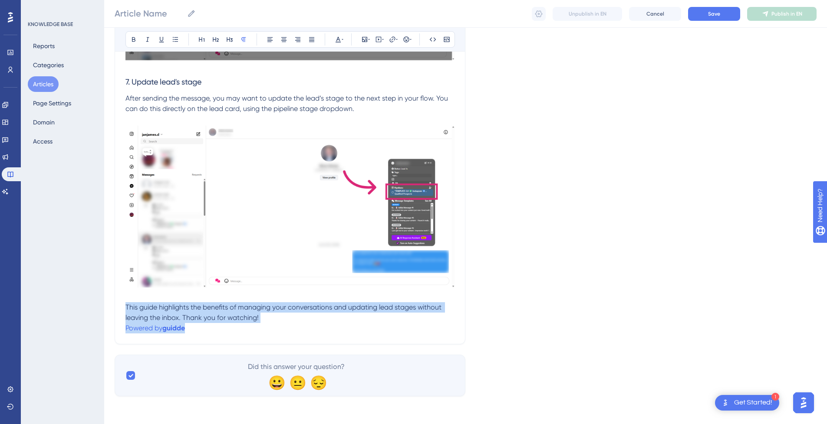
click at [226, 332] on p "Powered by [PERSON_NAME]" at bounding box center [289, 328] width 329 height 10
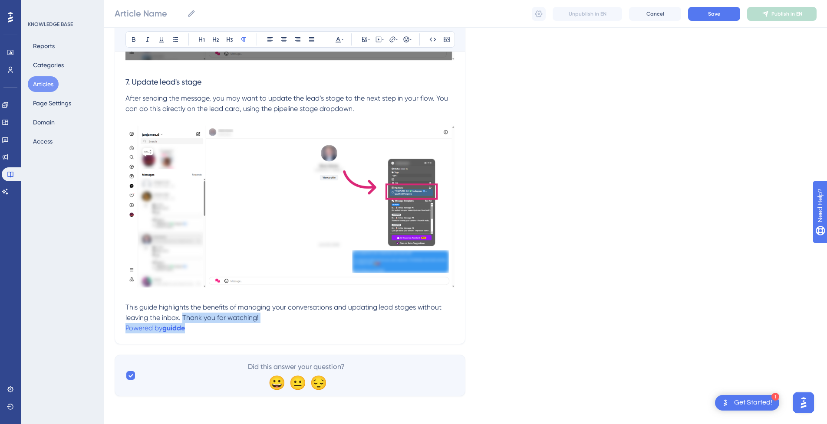
drag, startPoint x: 199, startPoint y: 329, endPoint x: 184, endPoint y: 319, distance: 17.9
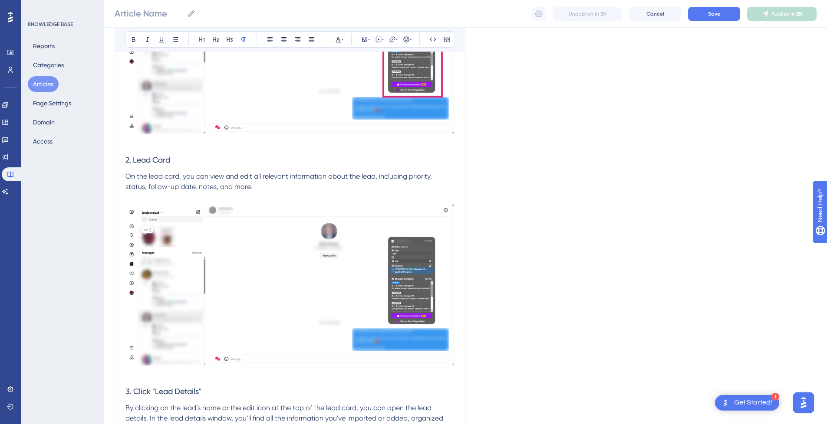
scroll to position [0, 0]
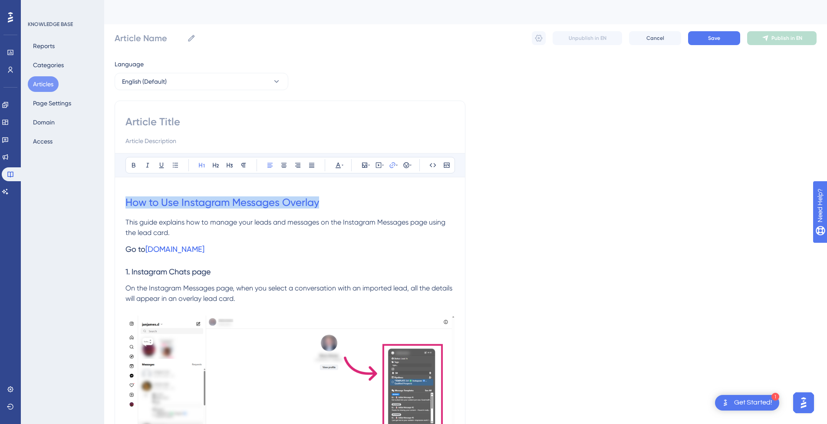
drag, startPoint x: 331, startPoint y: 202, endPoint x: 92, endPoint y: 201, distance: 238.7
click at [193, 123] on input at bounding box center [289, 122] width 329 height 14
paste input "How to Use Instagram Messages Overlay"
type input "How to Use Instagram Messages Overlay"
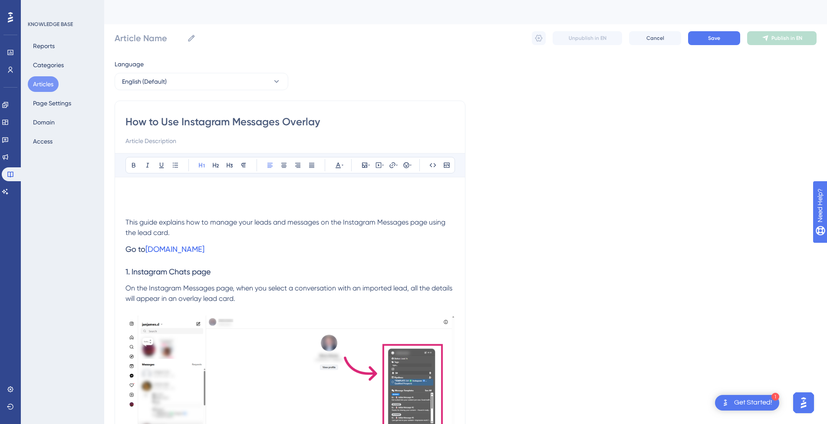
type input "How to Use Instagram Messages Overlay"
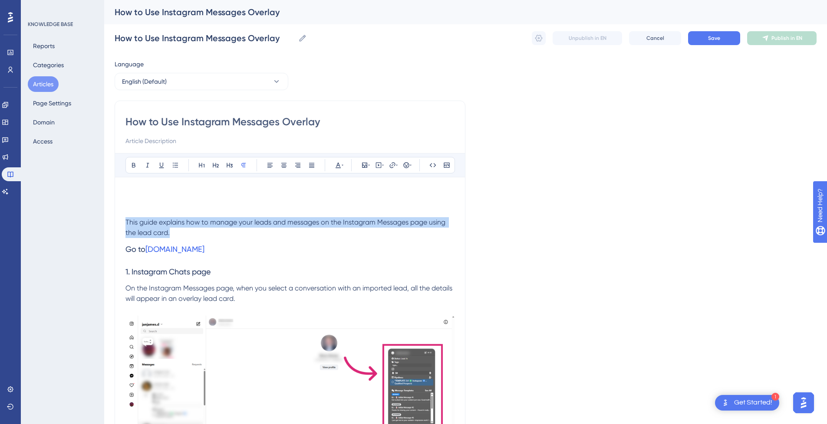
drag, startPoint x: 180, startPoint y: 237, endPoint x: 119, endPoint y: 222, distance: 62.1
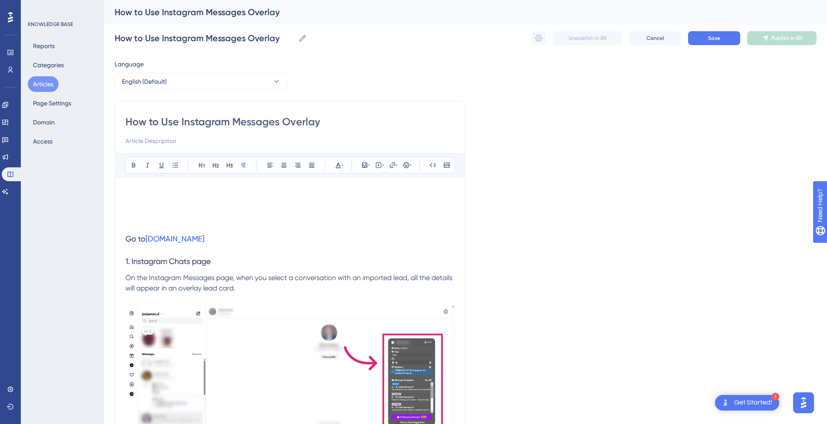
click at [143, 139] on input at bounding box center [289, 141] width 329 height 10
paste input "This guide explains how to manage your leads and messages on the Instagram Mess…"
type input "This guide explains how to manage your leads and messages on the Instagram Mess…"
drag, startPoint x: 151, startPoint y: 200, endPoint x: 151, endPoint y: 213, distance: 12.6
click at [151, 200] on h1 at bounding box center [289, 203] width 329 height 30
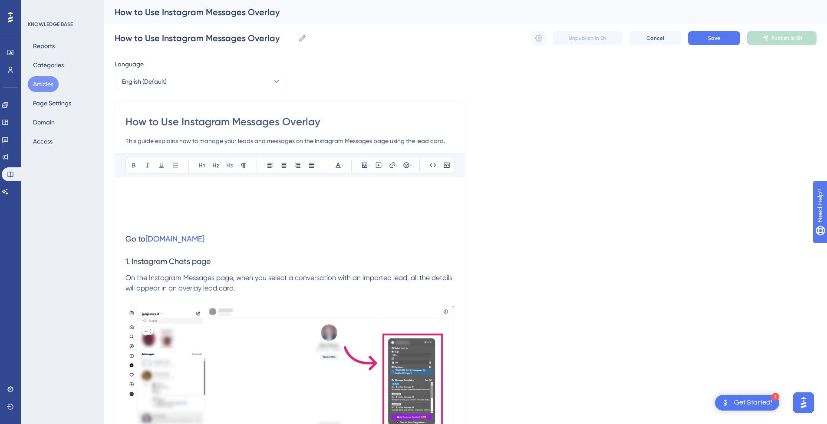
click at [147, 228] on h3 "Go to [DOMAIN_NAME]" at bounding box center [289, 239] width 329 height 23
click at [126, 229] on h3 "Go to [DOMAIN_NAME]" at bounding box center [289, 239] width 329 height 23
click at [144, 220] on p at bounding box center [289, 222] width 329 height 10
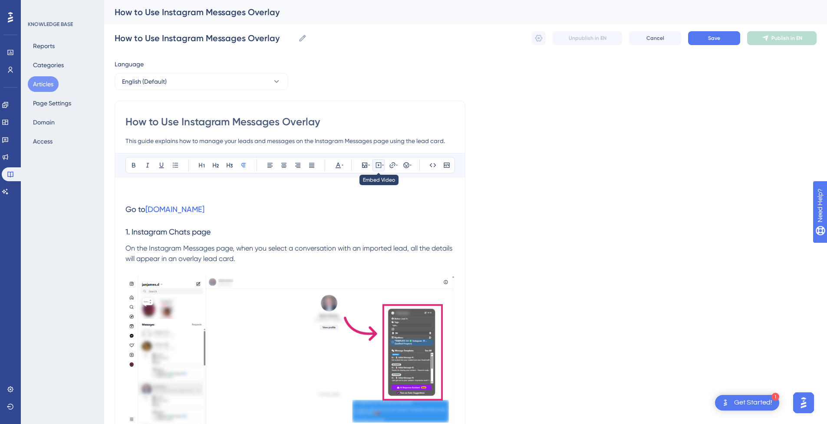
click at [377, 165] on icon at bounding box center [378, 165] width 7 height 7
click at [371, 214] on textarea at bounding box center [378, 219] width 132 height 39
paste textarea "<div style="position:relative;padding-bottom:56.25%;"> <iframe style="width:100…"
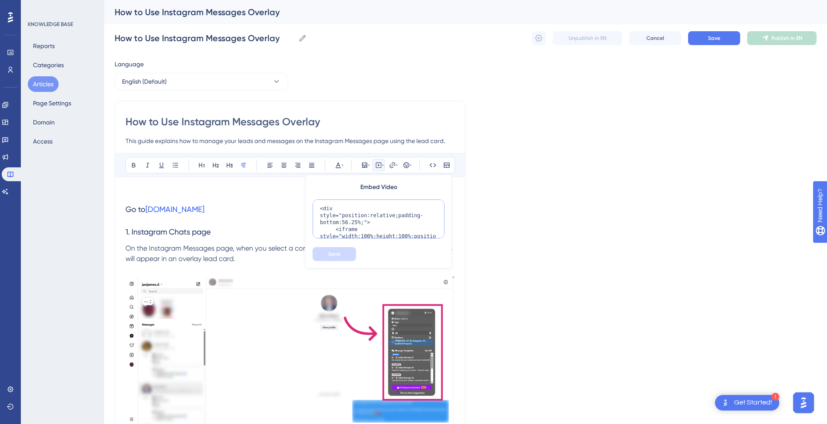
scroll to position [119, 0]
type textarea "<div style="position:relative;padding-bottom:56.25%;"> <iframe style="width:100…"
click at [342, 252] on button "Save" at bounding box center [333, 254] width 43 height 14
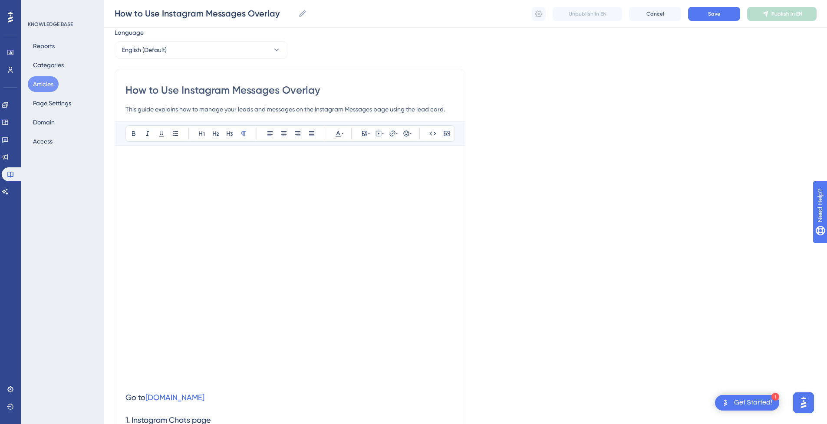
scroll to position [43, 0]
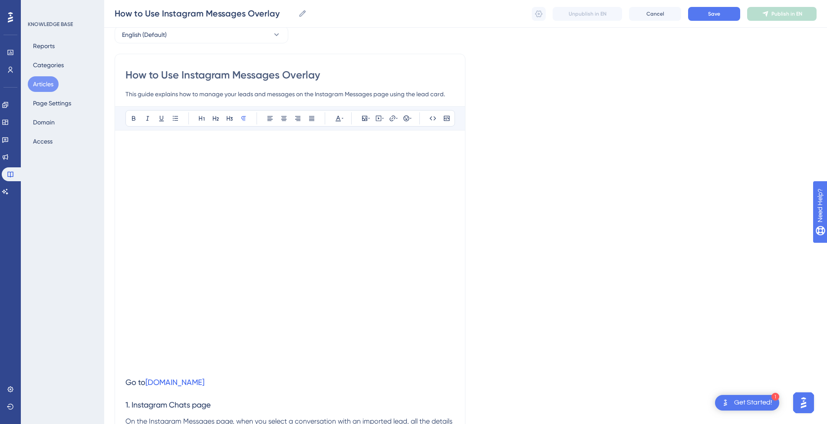
click at [141, 144] on p at bounding box center [289, 146] width 329 height 10
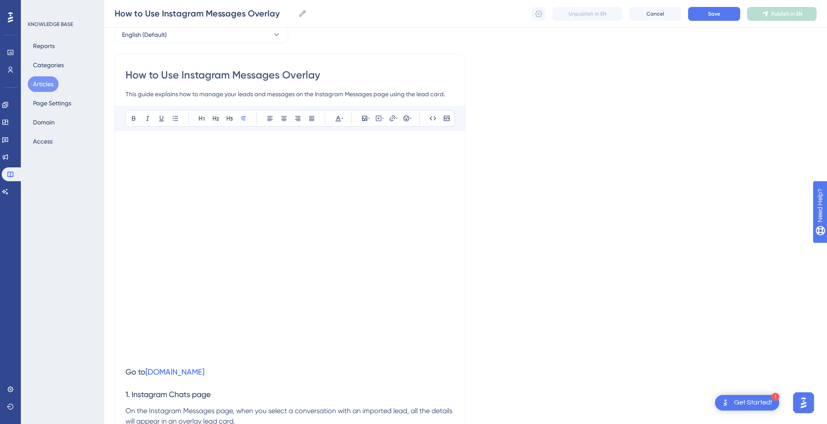
click at [169, 360] on p at bounding box center [289, 356] width 329 height 10
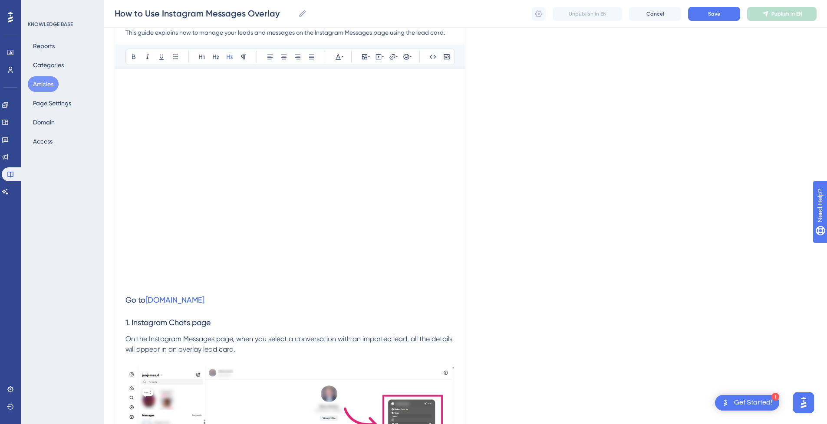
scroll to position [46, 0]
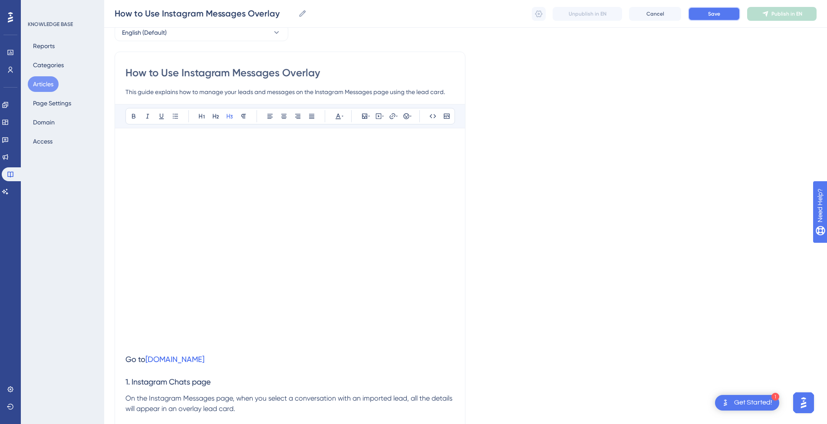
click at [730, 17] on button "Save" at bounding box center [714, 14] width 52 height 14
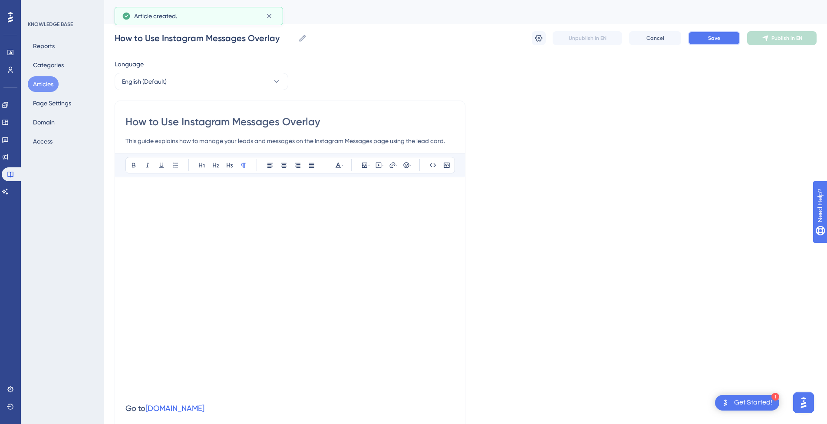
click at [723, 39] on button "Save" at bounding box center [714, 38] width 52 height 14
click at [790, 43] on button "Publish in EN" at bounding box center [781, 38] width 69 height 14
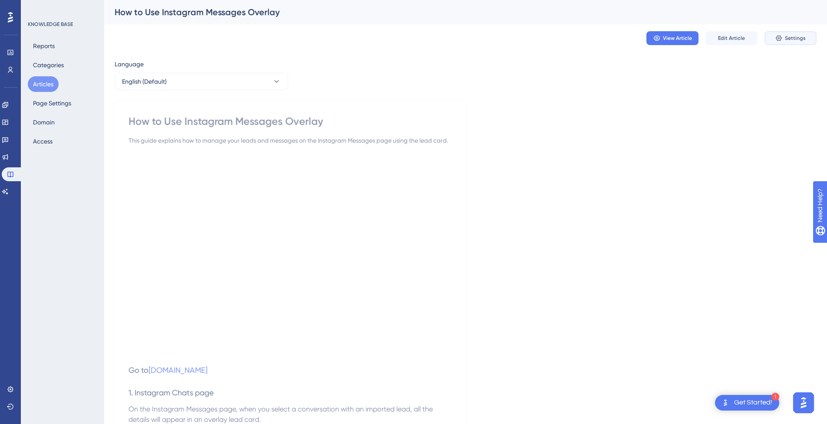
click at [782, 43] on button "Settings" at bounding box center [790, 38] width 52 height 14
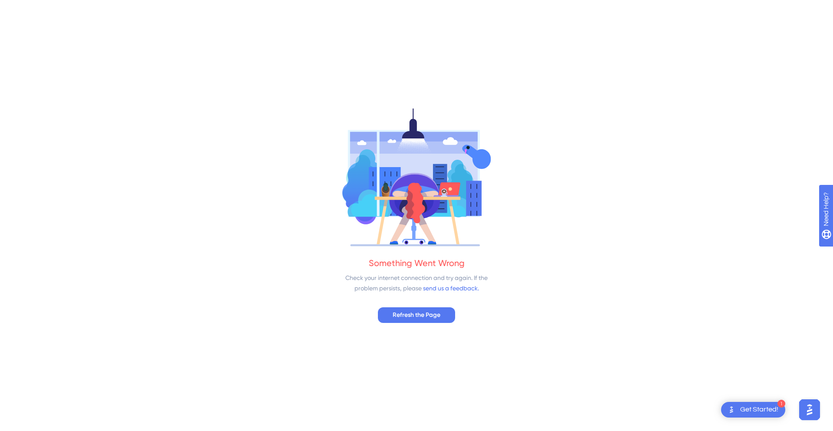
click at [440, 306] on div "Something Went Wrong Check your internet connection and try again. If the probl…" at bounding box center [416, 215] width 833 height 431
click at [430, 322] on button "Refresh the Page" at bounding box center [416, 315] width 77 height 16
click at [433, 316] on span "Refresh the Page" at bounding box center [417, 315] width 48 height 10
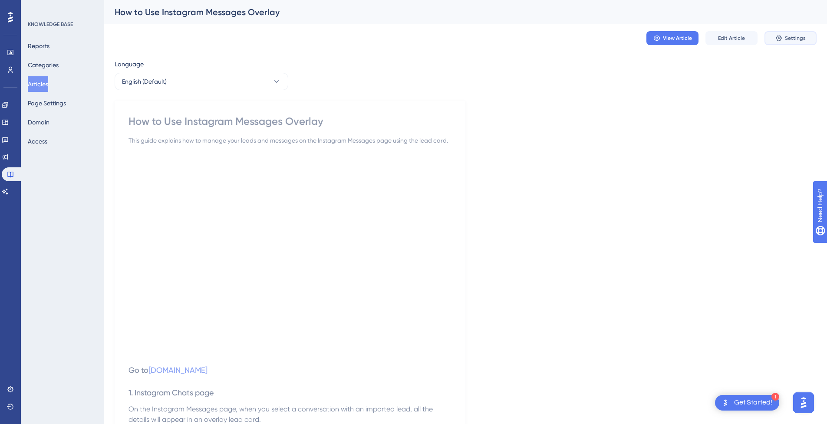
click at [794, 35] on span "Settings" at bounding box center [795, 38] width 21 height 7
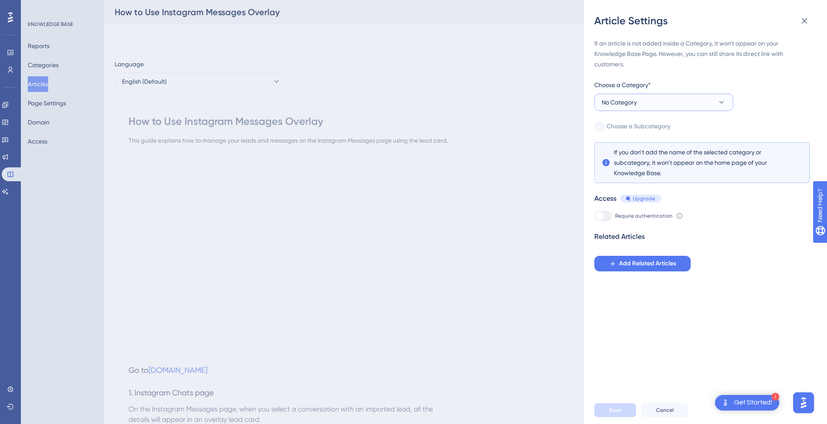
click at [650, 107] on button "No Category" at bounding box center [663, 102] width 139 height 17
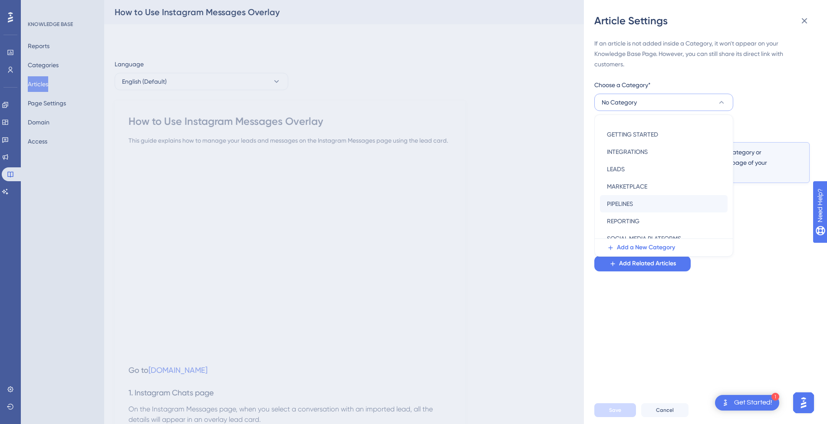
scroll to position [125, 0]
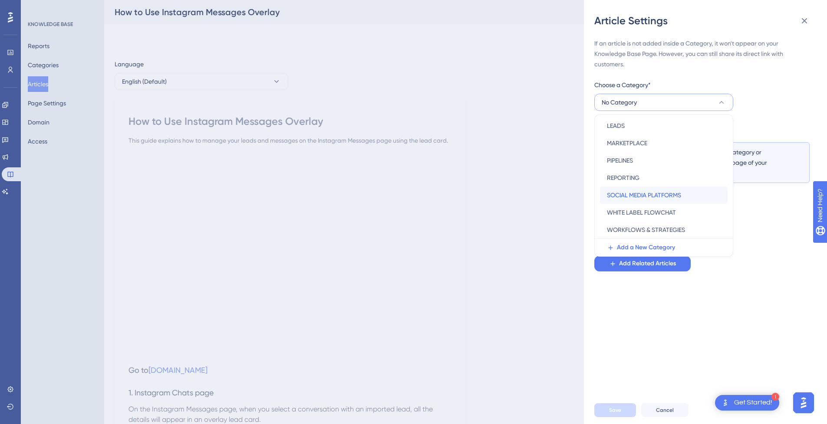
click at [661, 191] on span "SOCIAL MEDIA PLATFORMS" at bounding box center [644, 195] width 74 height 10
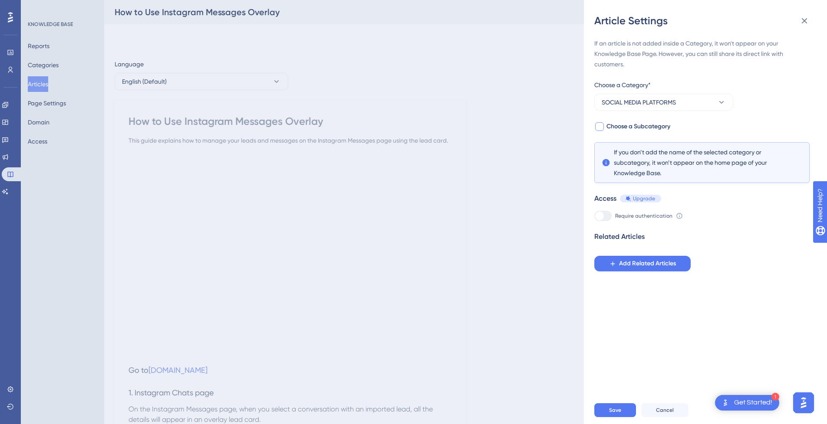
click at [608, 127] on span "Choose a Subcategory" at bounding box center [638, 127] width 64 height 10
checkbox input "true"
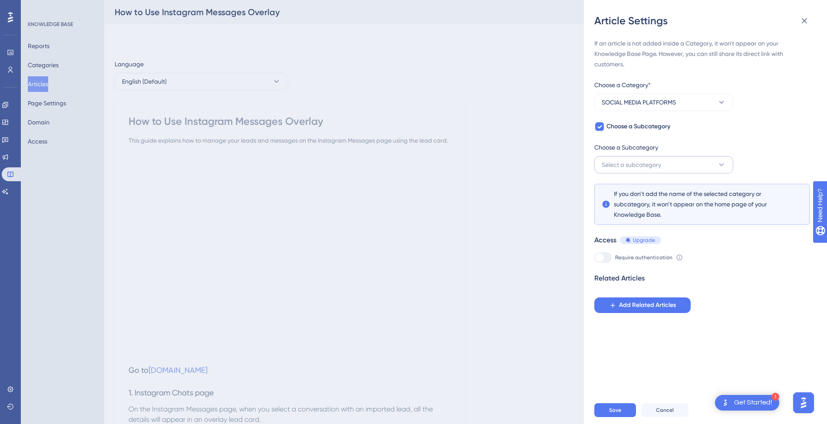
drag, startPoint x: 659, startPoint y: 154, endPoint x: 656, endPoint y: 162, distance: 8.4
click at [658, 157] on div "Choose a Subcategory Select a subcategory" at bounding box center [663, 157] width 139 height 31
click at [656, 162] on span "Select a subcategory" at bounding box center [631, 165] width 59 height 10
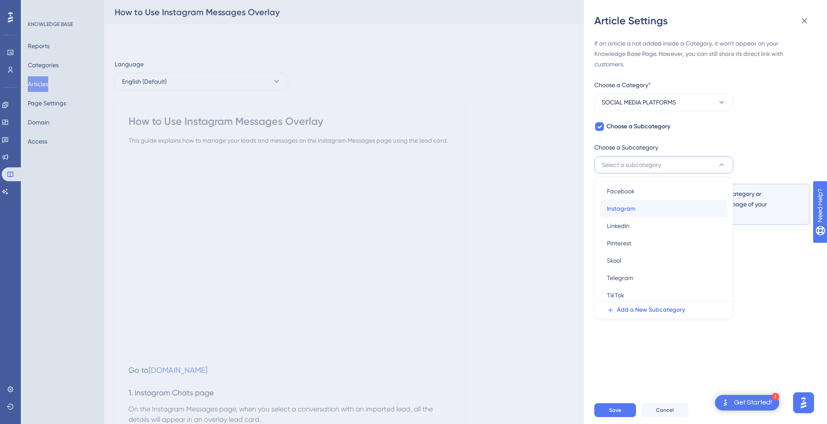
click at [645, 210] on div "Instagram Instagram" at bounding box center [664, 208] width 114 height 17
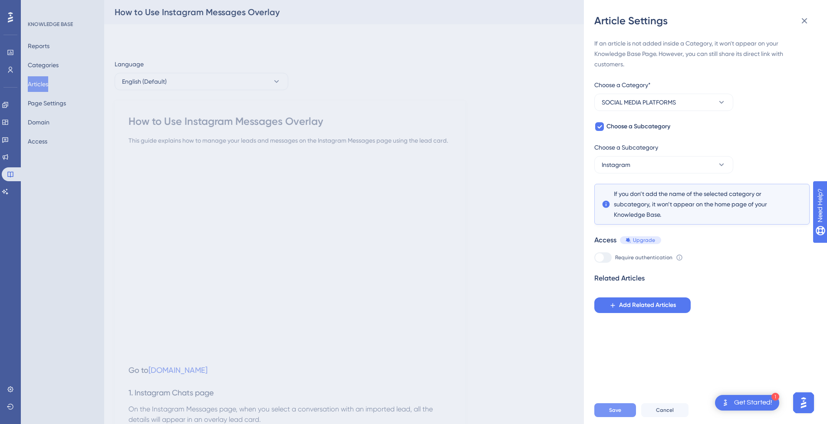
click at [626, 417] on button "Save" at bounding box center [615, 411] width 42 height 14
